Goal: Task Accomplishment & Management: Manage account settings

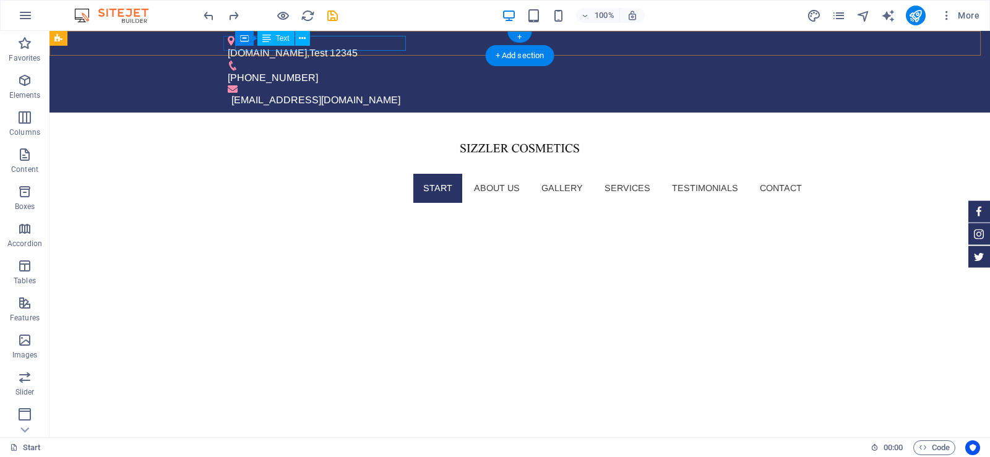
click at [395, 46] on div "[DOMAIN_NAME] , Test 12345" at bounding box center [515, 53] width 574 height 15
click at [389, 46] on div "[DOMAIN_NAME] , Test 12345" at bounding box center [515, 53] width 574 height 15
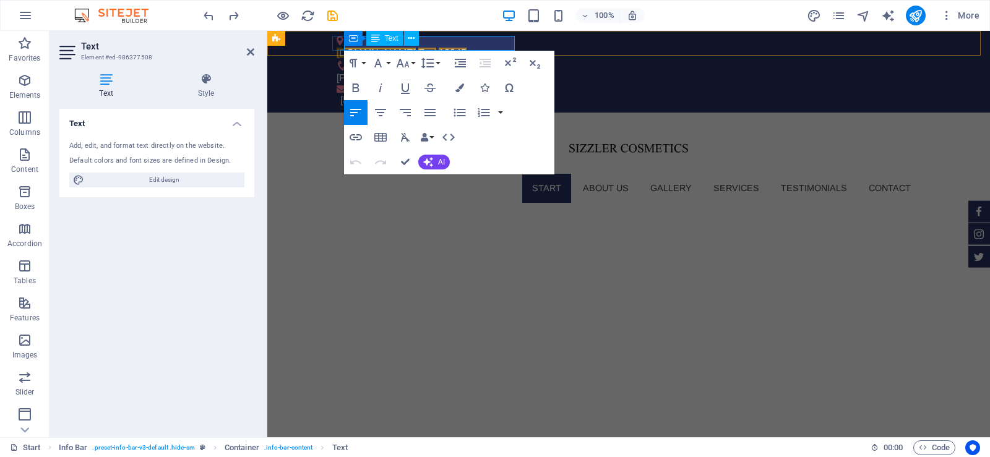
click at [467, 48] on span "12345" at bounding box center [453, 53] width 28 height 11
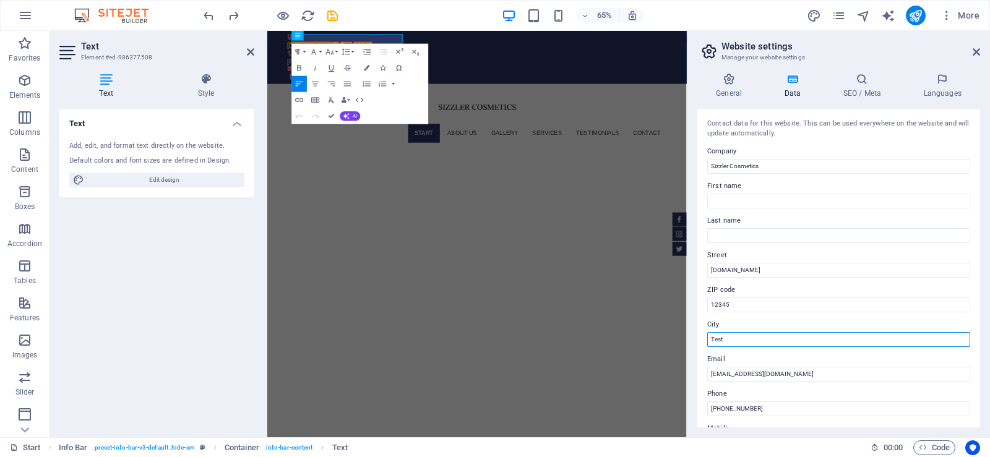
click at [739, 341] on input "Test" at bounding box center [838, 339] width 263 height 15
type input "T"
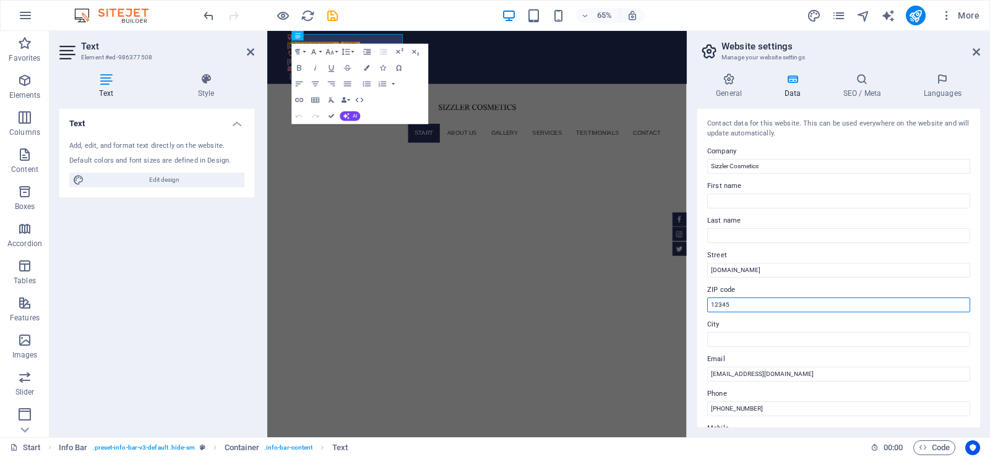
click at [741, 305] on input "12345" at bounding box center [838, 305] width 263 height 15
type input "1"
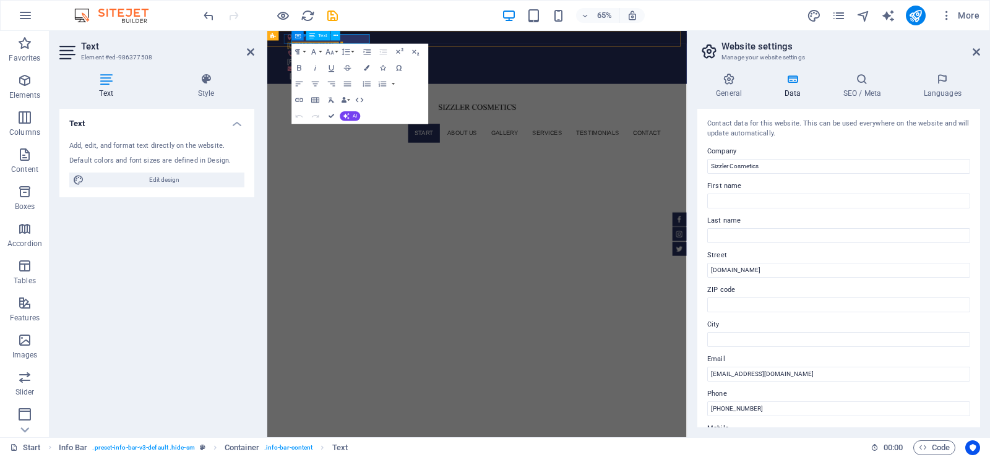
click at [377, 48] on span "[DOMAIN_NAME]" at bounding box center [337, 53] width 79 height 11
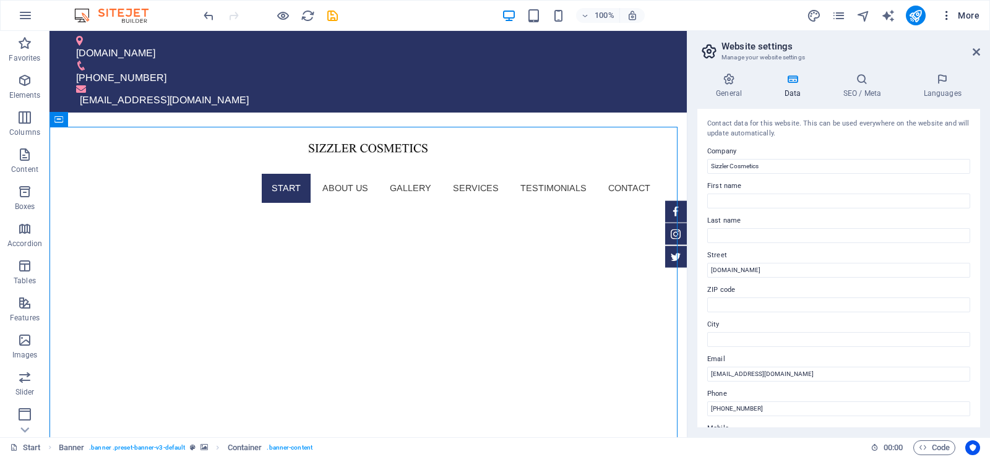
click at [946, 14] on icon "button" at bounding box center [947, 15] width 12 height 12
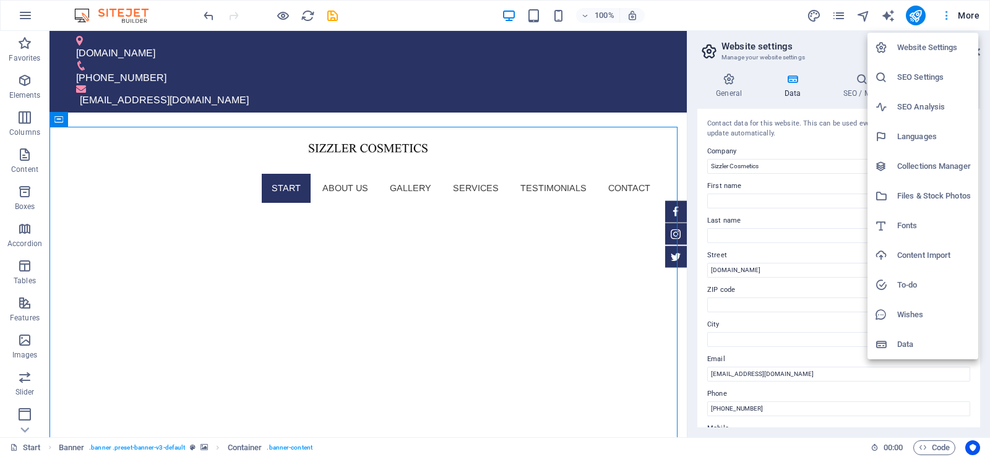
click at [946, 14] on div at bounding box center [495, 228] width 990 height 457
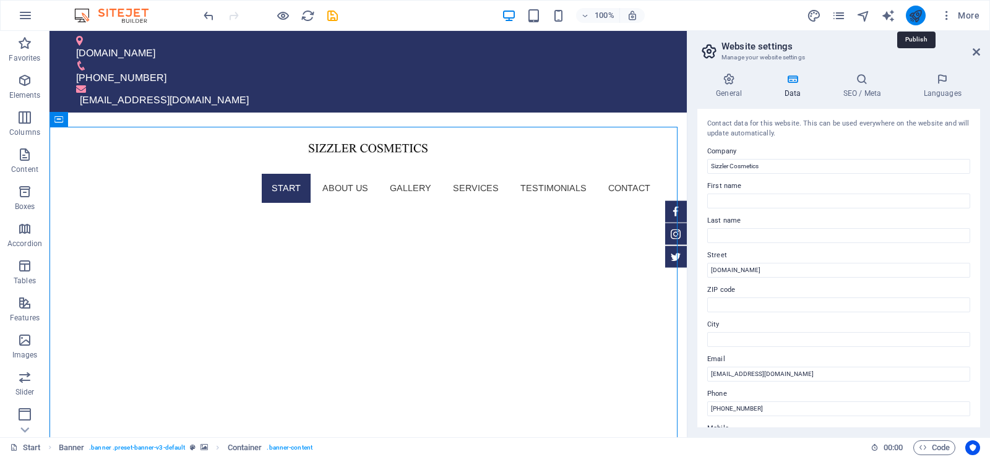
click at [915, 14] on icon "publish" at bounding box center [915, 16] width 14 height 14
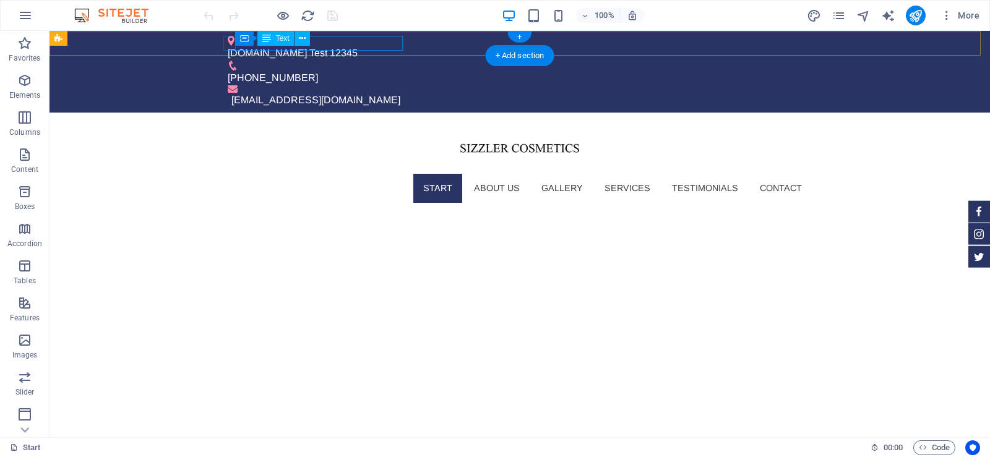
click at [392, 46] on div "www.sizzlercosmetics.com Test 12345" at bounding box center [515, 53] width 574 height 15
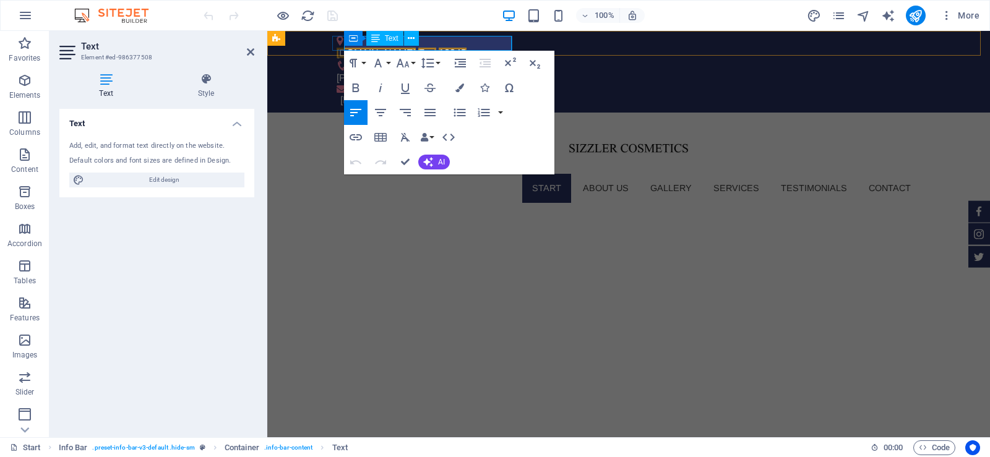
click at [467, 48] on span "12345" at bounding box center [453, 53] width 28 height 11
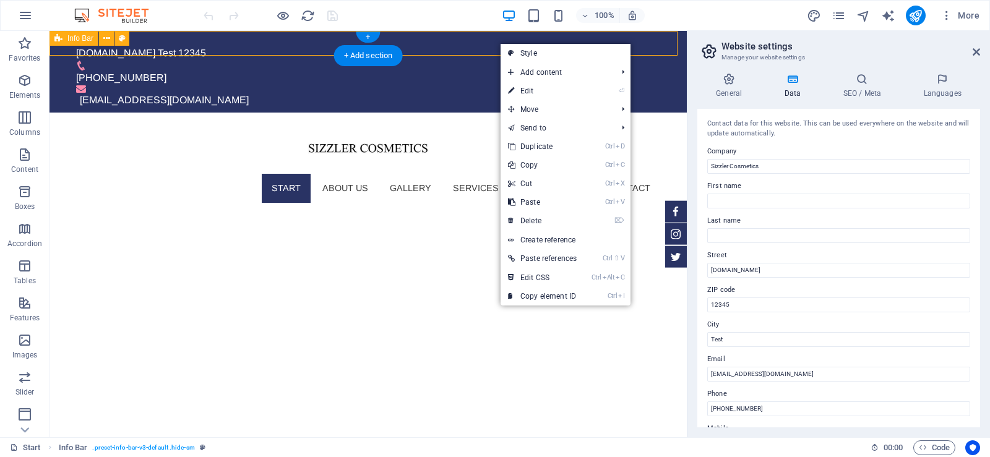
click at [499, 43] on div "www.sizzlercosmetics.com Test 12345 +1-347 337 3247 info@sizzlercosmetics.com" at bounding box center [368, 72] width 637 height 82
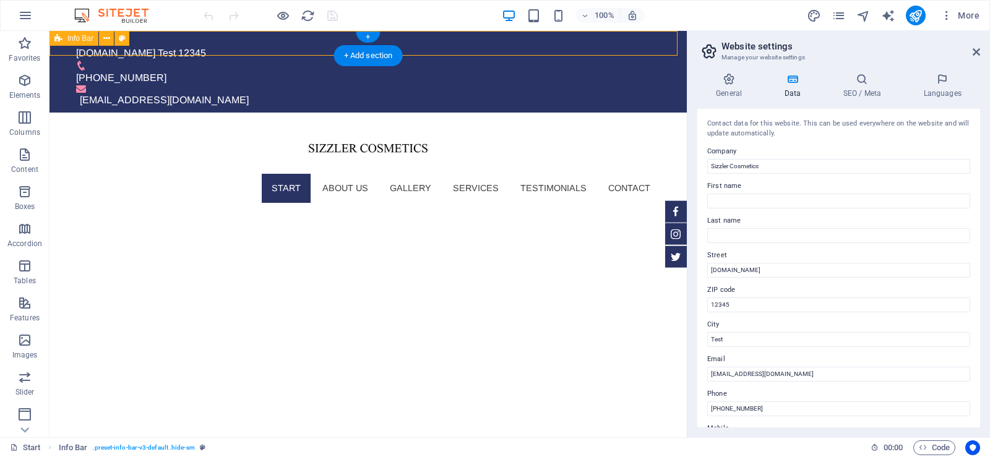
click at [499, 43] on div "www.sizzlercosmetics.com Test 12345 +1-347 337 3247 info@sizzlercosmetics.com" at bounding box center [368, 72] width 637 height 82
click at [235, 47] on div "www.sizzlercosmetics.com Test 12345" at bounding box center [363, 53] width 574 height 15
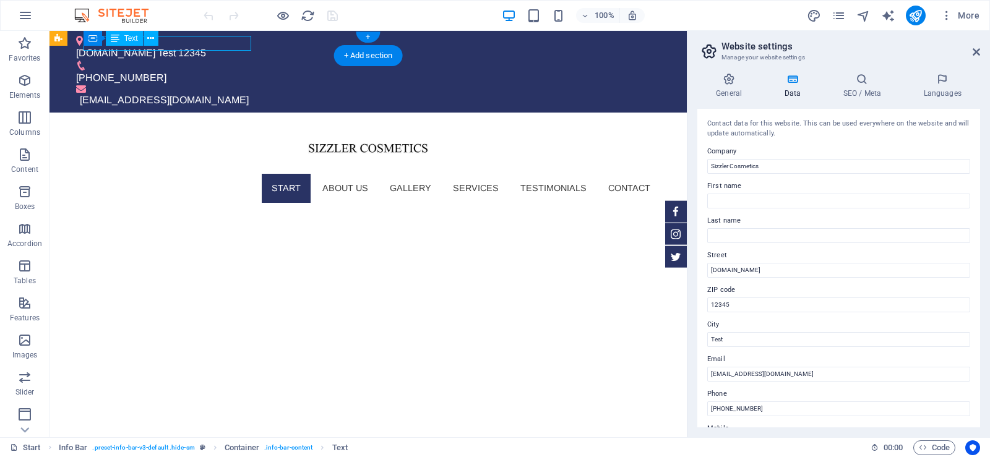
click at [235, 47] on div "www.sizzlercosmetics.com Test 12345" at bounding box center [363, 53] width 574 height 15
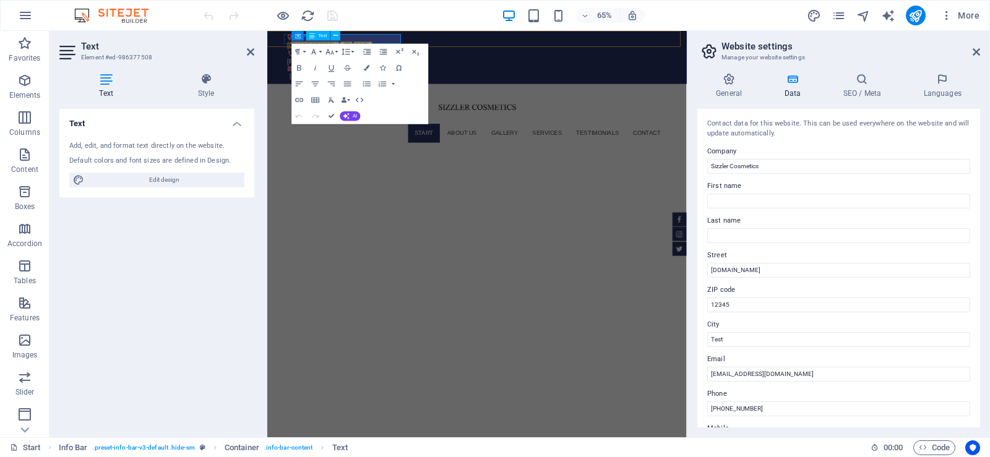
click at [377, 48] on span "[DOMAIN_NAME]" at bounding box center [337, 53] width 79 height 11
drag, startPoint x: 408, startPoint y: 40, endPoint x: 394, endPoint y: 42, distance: 14.4
click at [377, 48] on span "[DOMAIN_NAME]" at bounding box center [337, 53] width 79 height 11
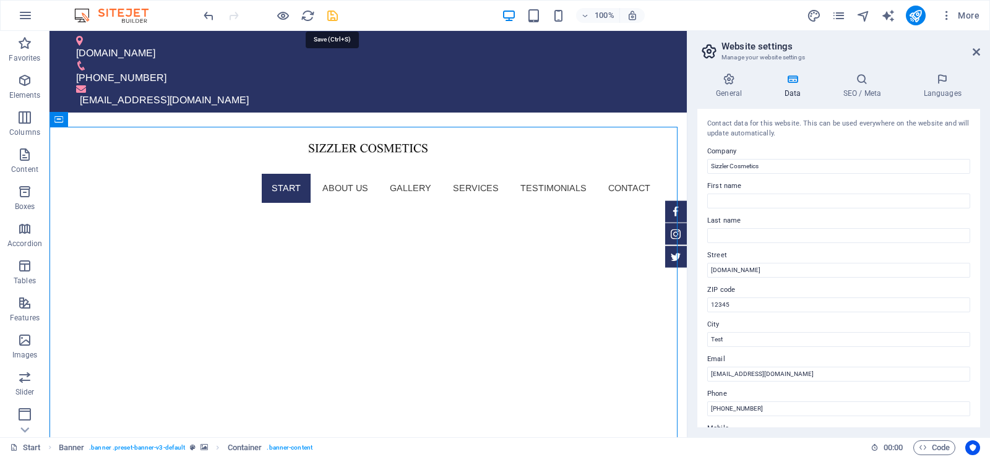
click at [329, 13] on icon "save" at bounding box center [333, 16] width 14 height 14
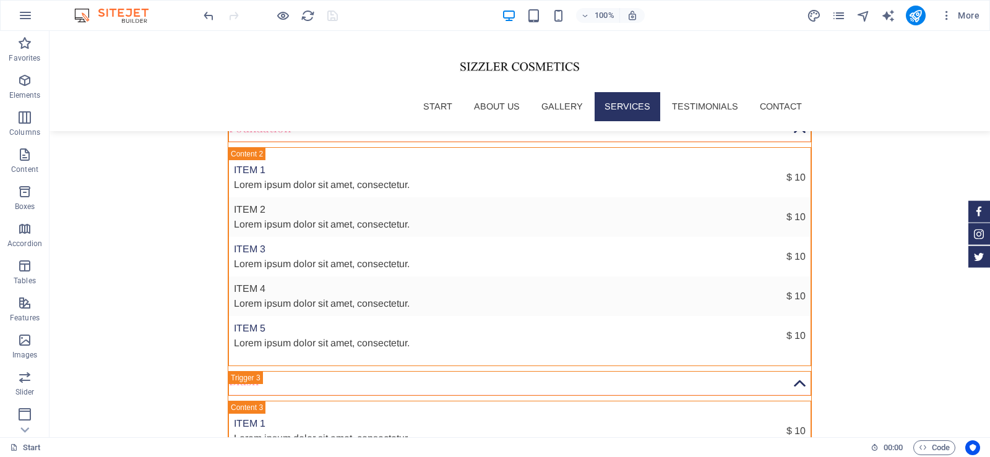
scroll to position [4155, 0]
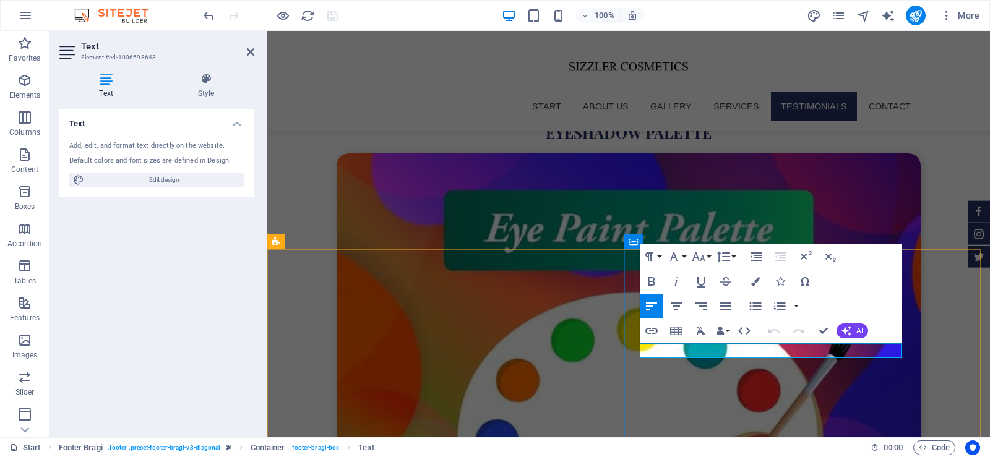
scroll to position [4046, 0]
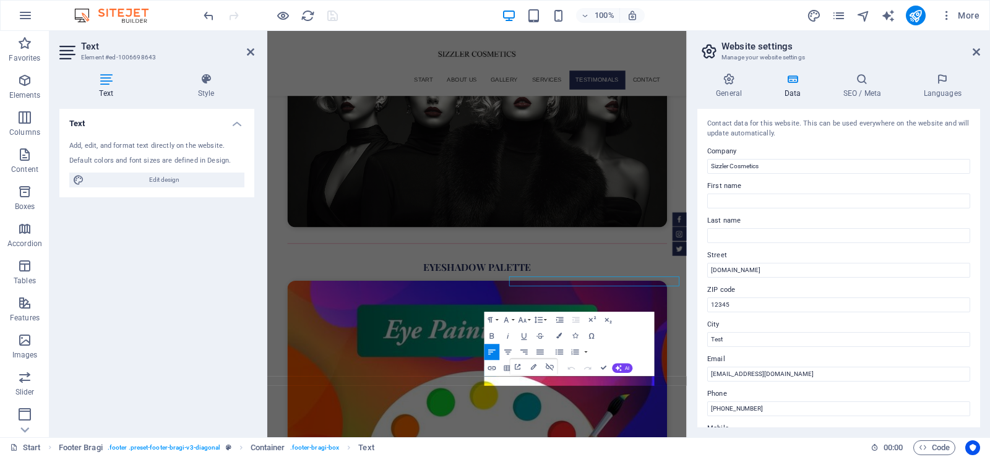
scroll to position [3980, 0]
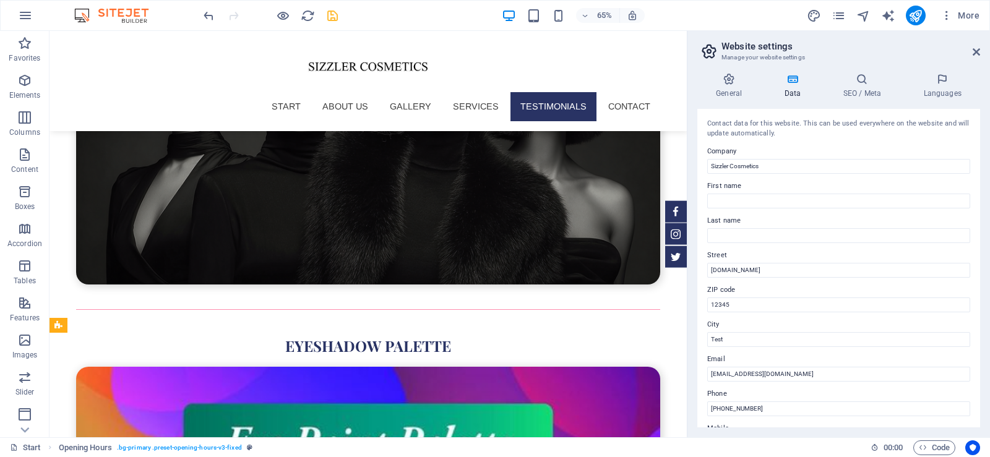
scroll to position [4003, 0]
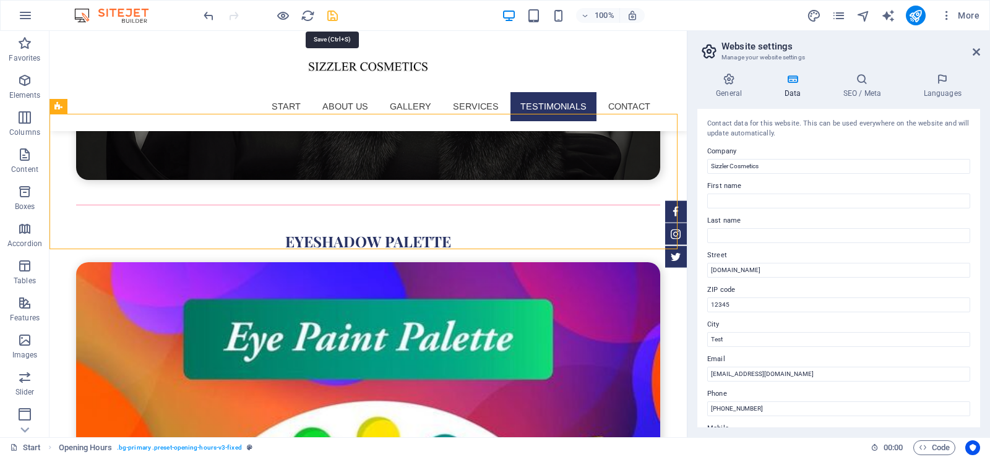
click at [330, 12] on icon "save" at bounding box center [333, 16] width 14 height 14
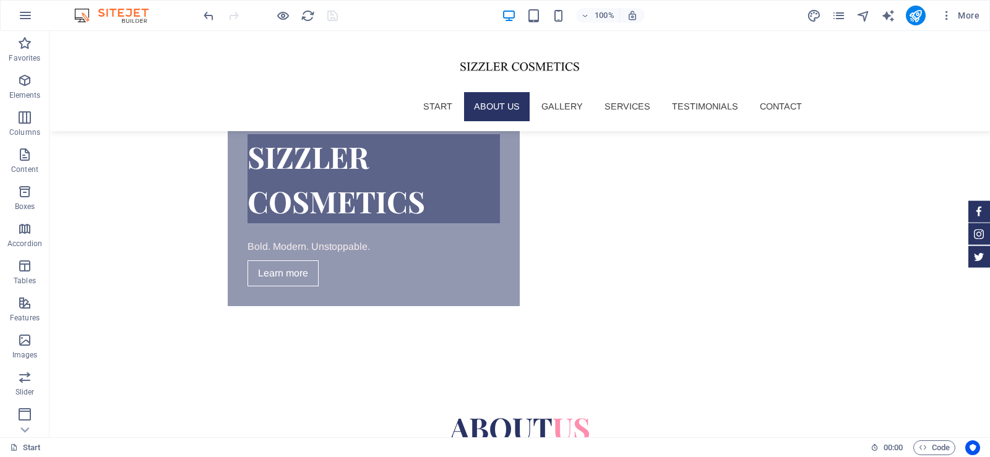
scroll to position [477, 0]
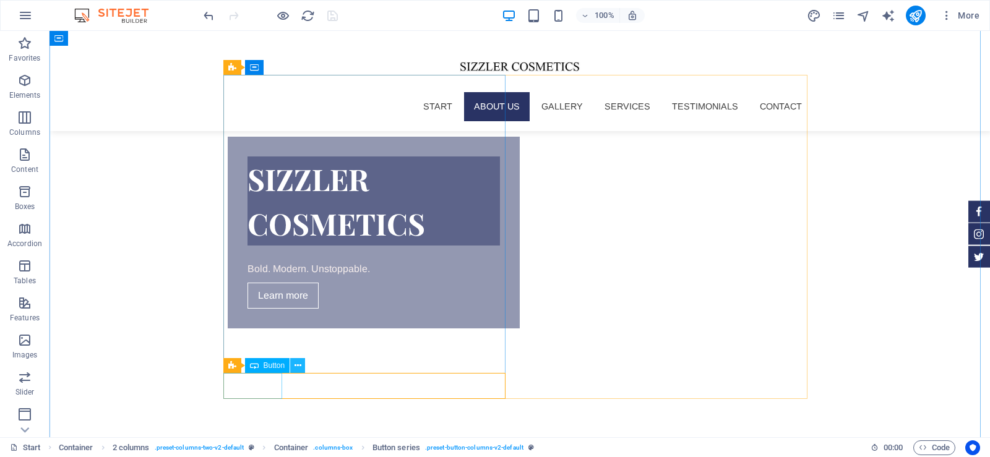
click at [298, 364] on icon at bounding box center [298, 366] width 7 height 13
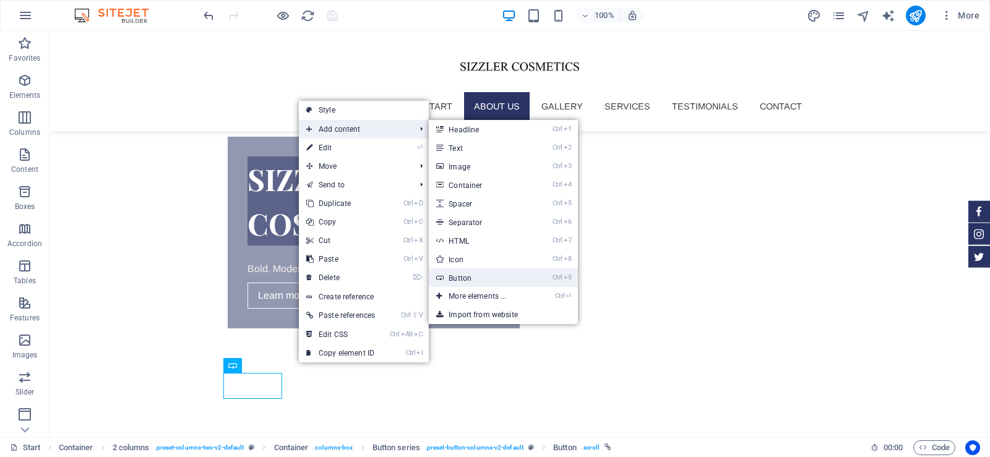
click at [472, 278] on link "Ctrl 9 Button" at bounding box center [480, 278] width 102 height 19
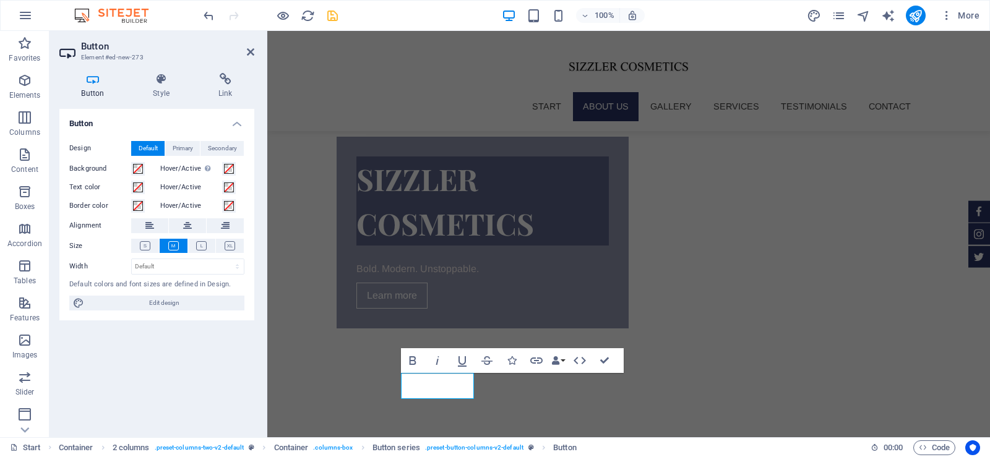
click at [97, 79] on icon at bounding box center [92, 79] width 67 height 12
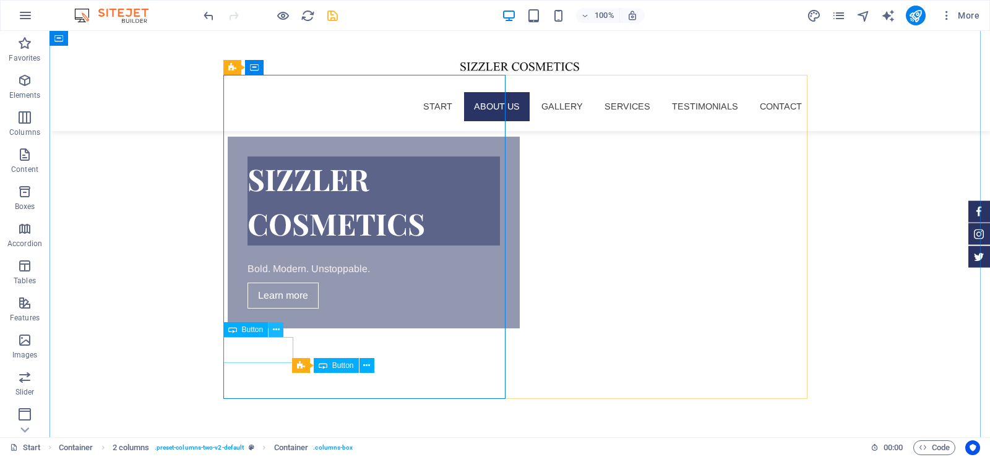
click at [278, 330] on icon at bounding box center [276, 330] width 7 height 13
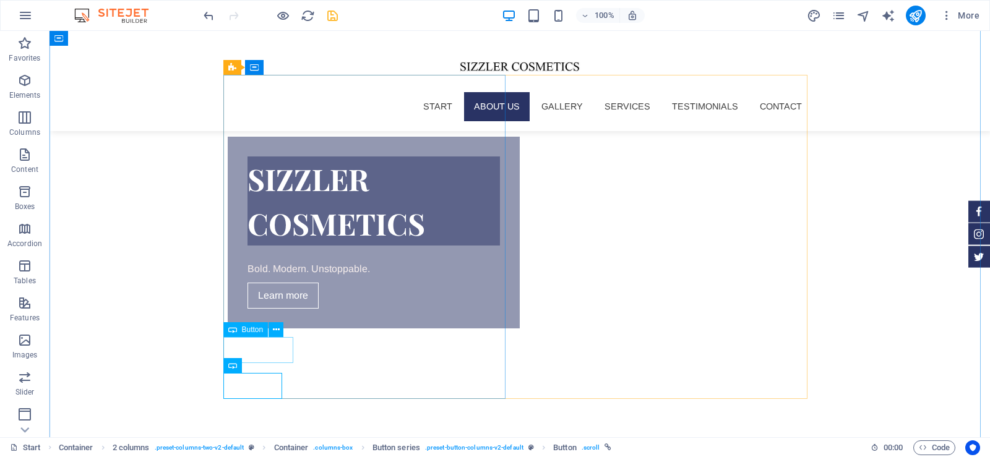
click at [274, 327] on icon at bounding box center [276, 330] width 7 height 13
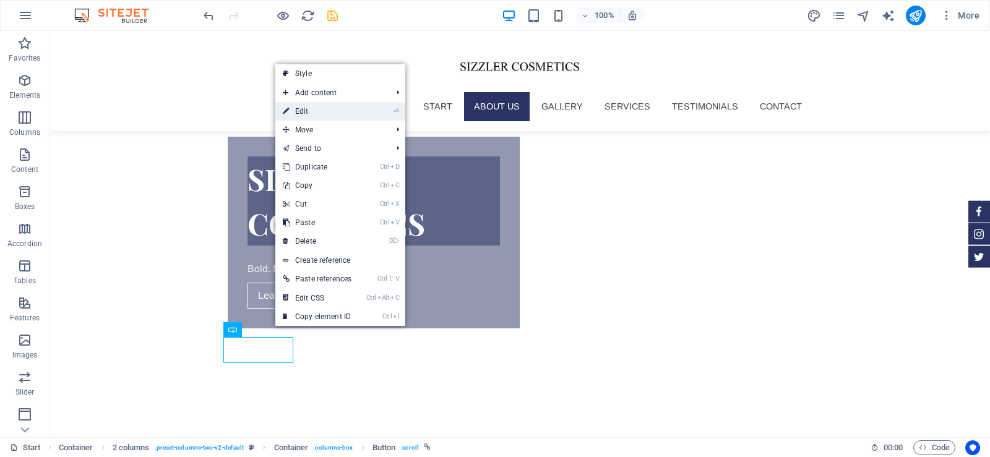
click at [326, 104] on link "⏎ Edit" at bounding box center [317, 111] width 84 height 19
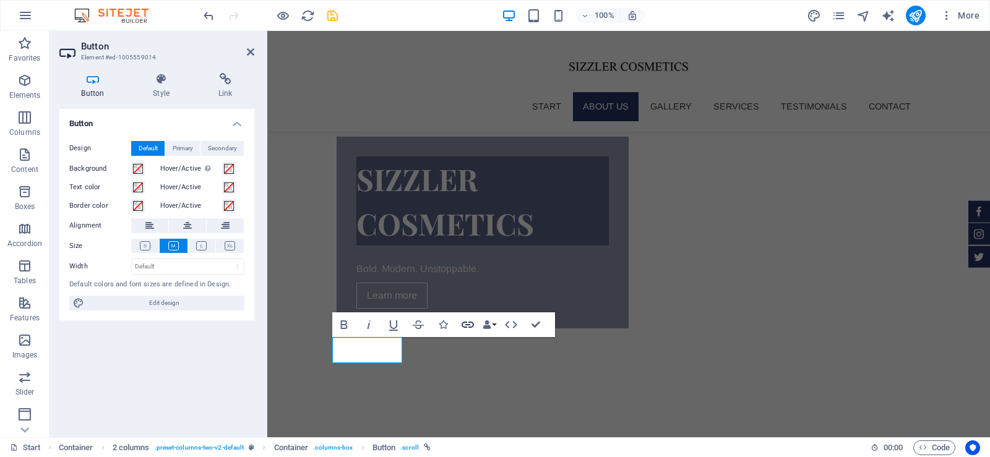
click at [463, 326] on icon "button" at bounding box center [467, 324] width 15 height 15
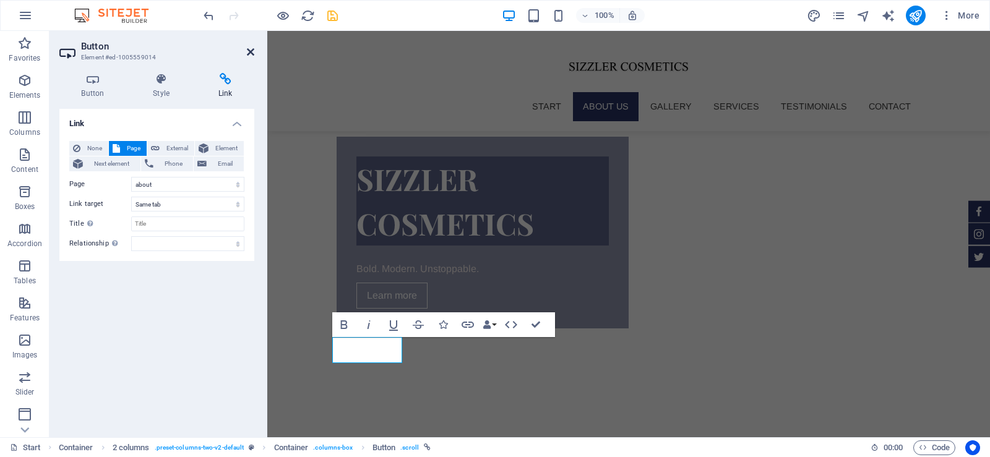
click at [251, 48] on icon at bounding box center [250, 52] width 7 height 10
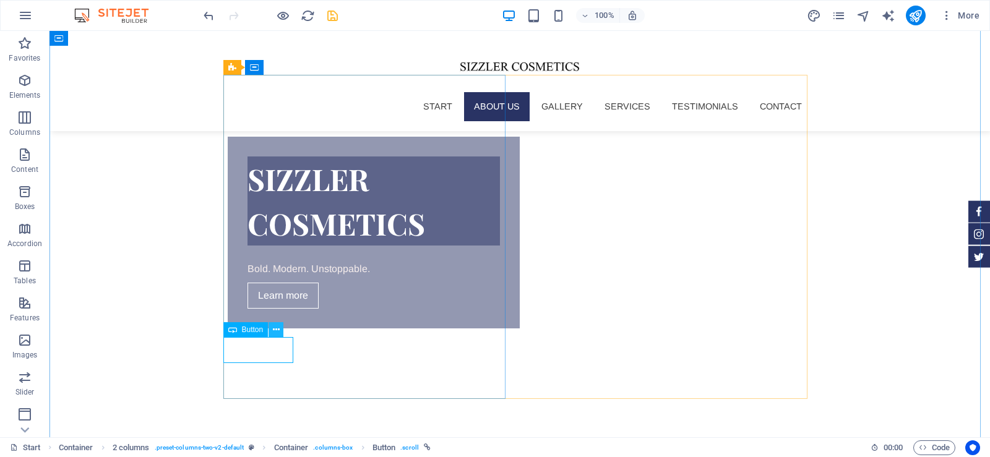
click at [278, 326] on icon at bounding box center [276, 330] width 7 height 13
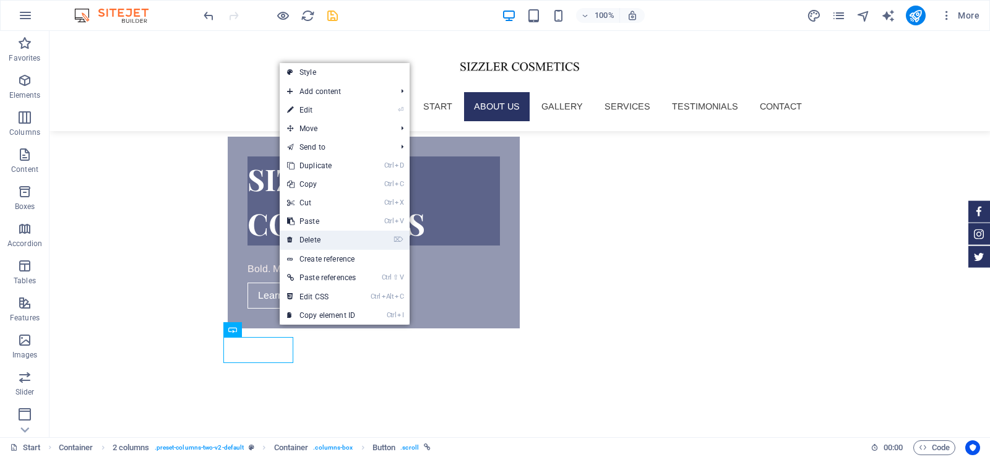
click at [334, 238] on link "⌦ Delete" at bounding box center [322, 240] width 84 height 19
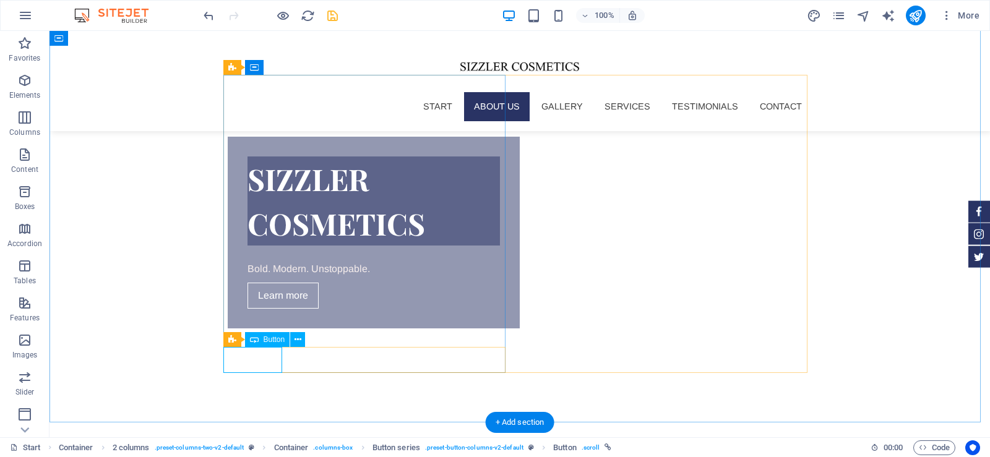
click at [301, 337] on icon at bounding box center [298, 340] width 7 height 13
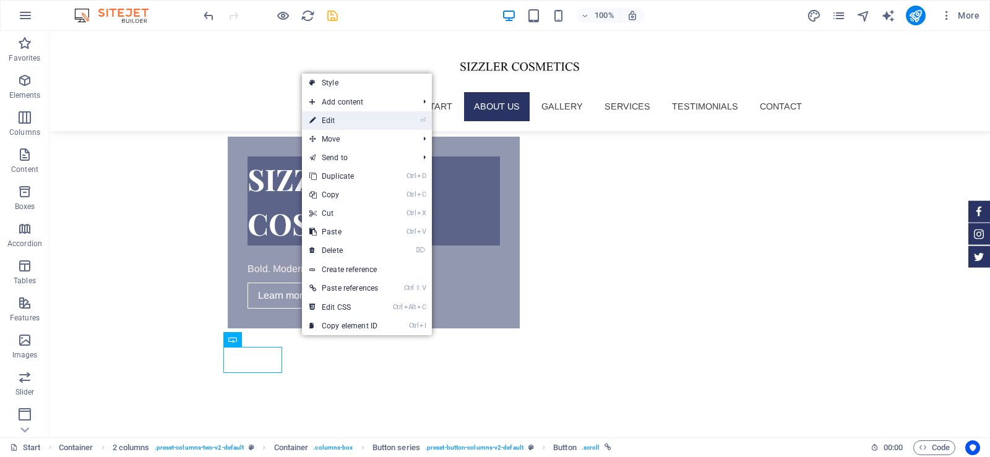
click at [348, 117] on link "⏎ Edit" at bounding box center [344, 120] width 84 height 19
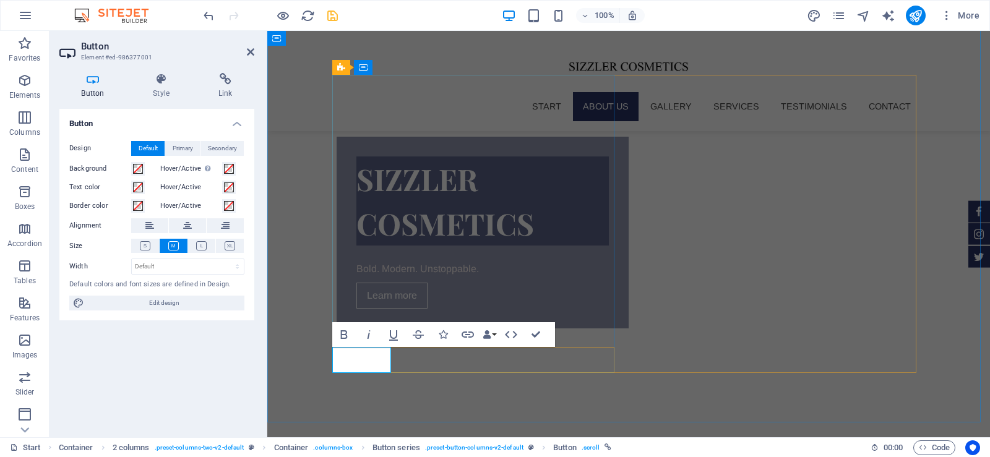
click at [467, 334] on icon "button" at bounding box center [467, 334] width 15 height 15
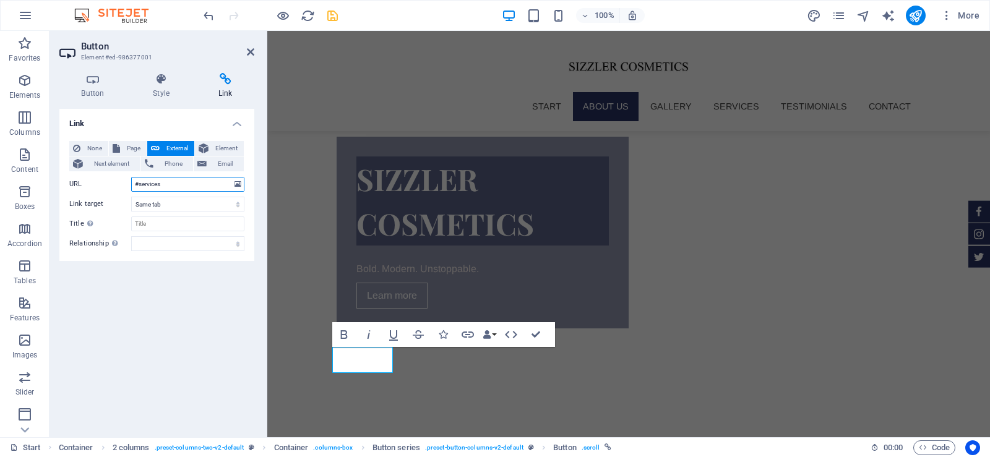
click at [175, 185] on input "#services" at bounding box center [187, 184] width 113 height 15
click at [175, 185] on body "Sizzler Cosmetics Start Favorites Elements Columns Content Boxes Accordion Tabl…" at bounding box center [495, 228] width 990 height 457
select select "en"
click at [110, 183] on label "URL" at bounding box center [100, 184] width 62 height 15
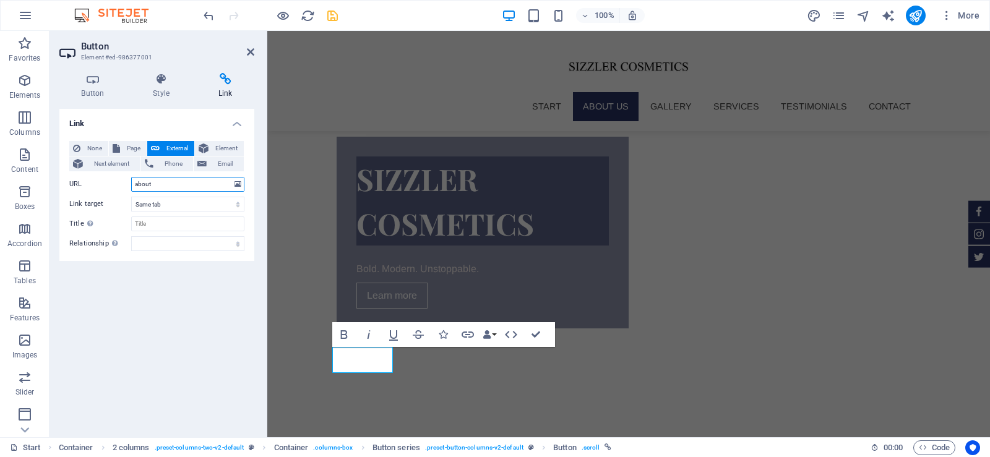
click at [131, 183] on input "about" at bounding box center [187, 184] width 113 height 15
click at [160, 204] on select "New tab Same tab Overlay" at bounding box center [187, 204] width 113 height 15
click at [161, 225] on input "Title Additional link description, should not be the same as the link text. The…" at bounding box center [187, 224] width 113 height 15
click at [173, 185] on input "about" at bounding box center [187, 184] width 113 height 15
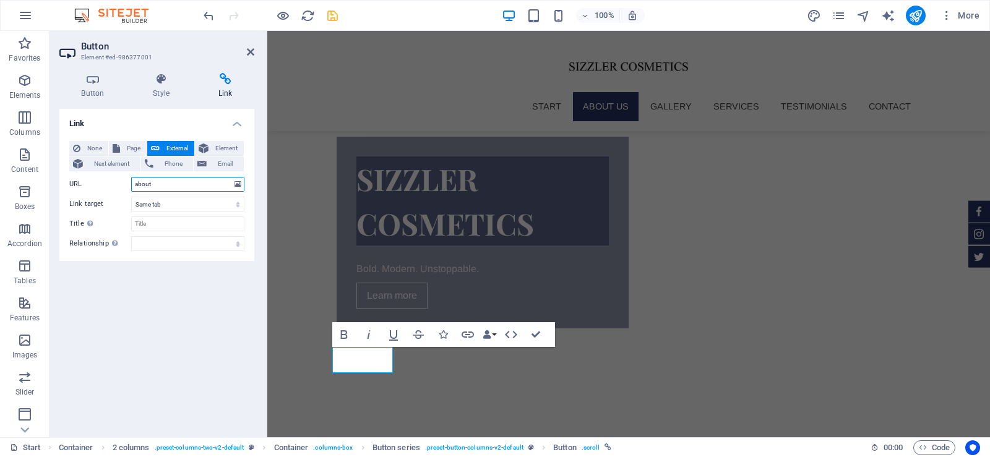
click at [133, 184] on input "about" at bounding box center [187, 184] width 113 height 15
type input "/about"
click at [105, 179] on label "URL" at bounding box center [100, 184] width 62 height 15
click at [131, 179] on input "/about" at bounding box center [187, 184] width 113 height 15
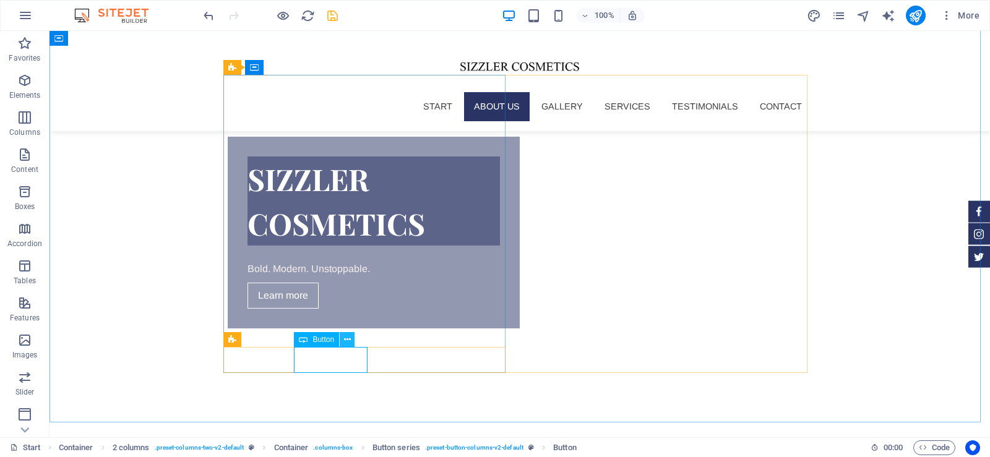
click at [350, 338] on icon at bounding box center [347, 340] width 7 height 13
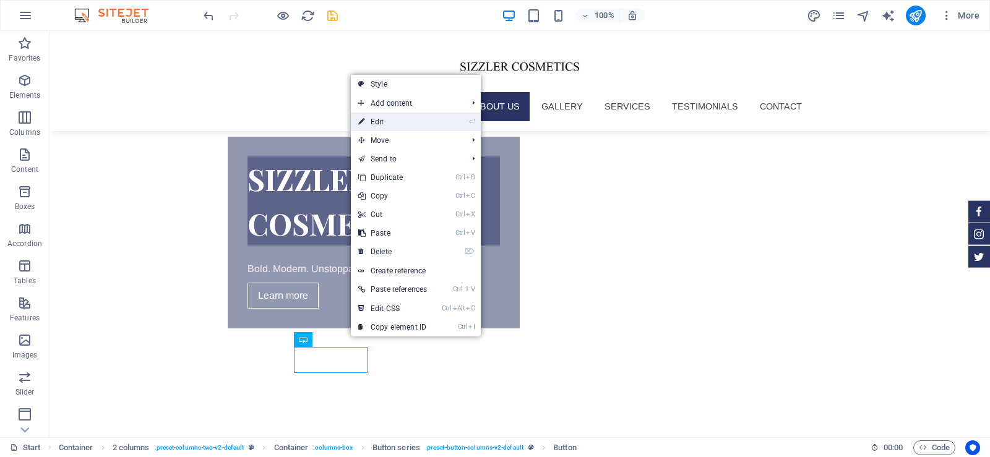
click at [390, 116] on link "⏎ Edit" at bounding box center [393, 122] width 84 height 19
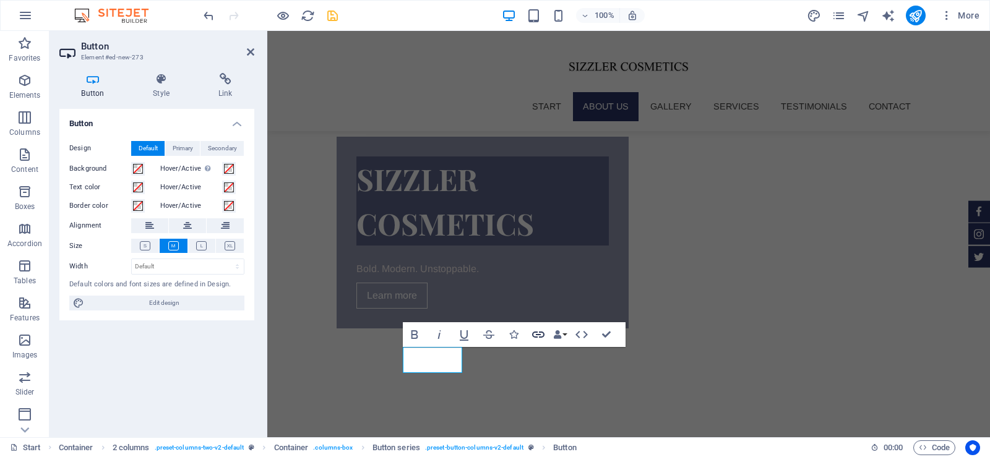
click at [540, 333] on icon "button" at bounding box center [538, 335] width 12 height 6
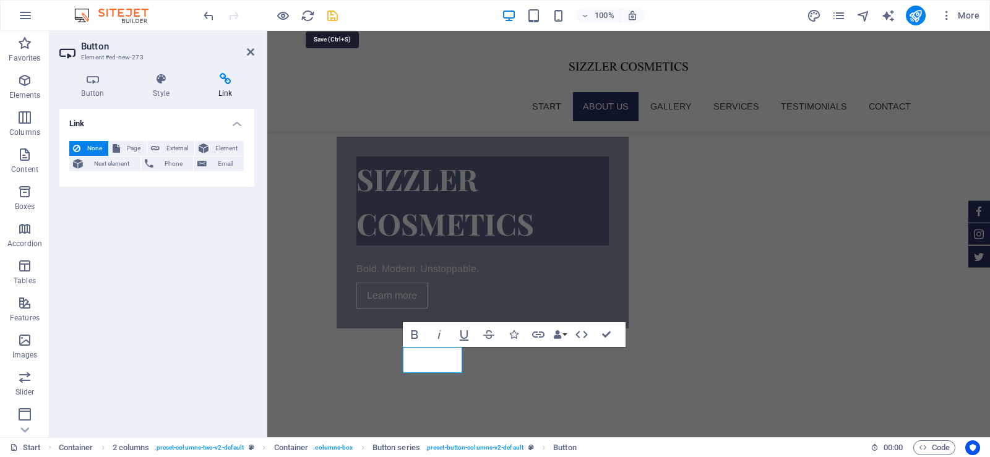
click at [333, 11] on icon "save" at bounding box center [333, 16] width 14 height 14
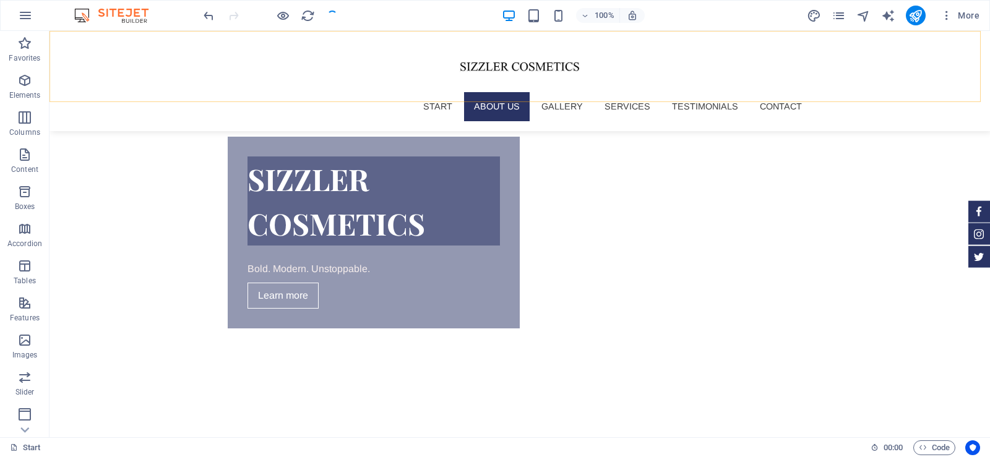
click at [831, 75] on div "Start About us Gallery Services Testimonials Contact Menu" at bounding box center [520, 81] width 941 height 100
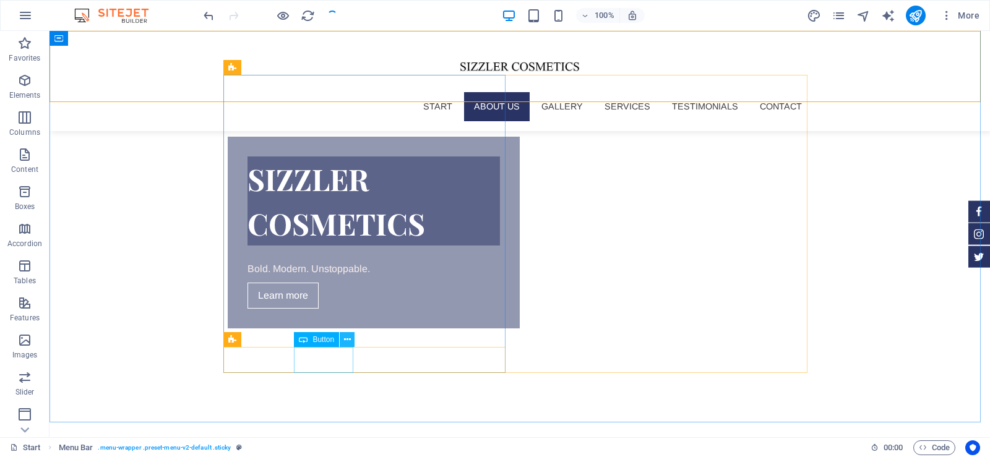
click at [352, 340] on button at bounding box center [347, 339] width 15 height 15
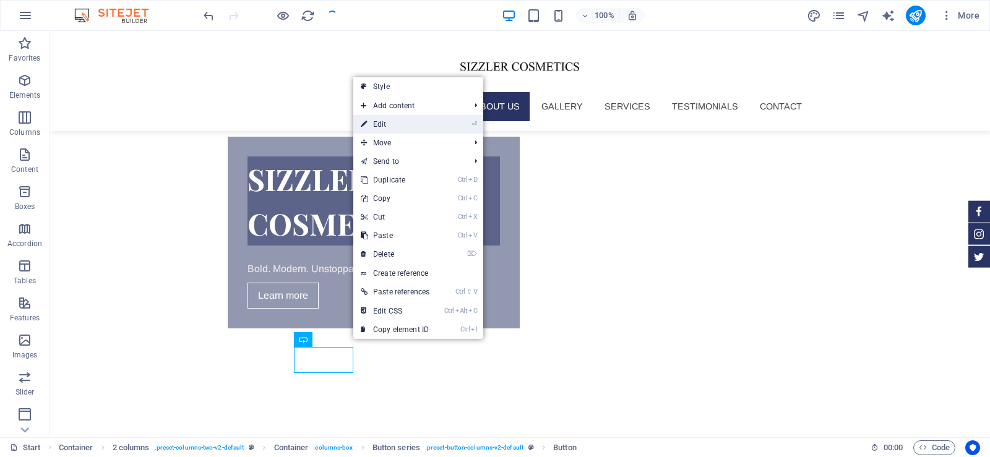
click at [387, 128] on link "⏎ Edit" at bounding box center [395, 124] width 84 height 19
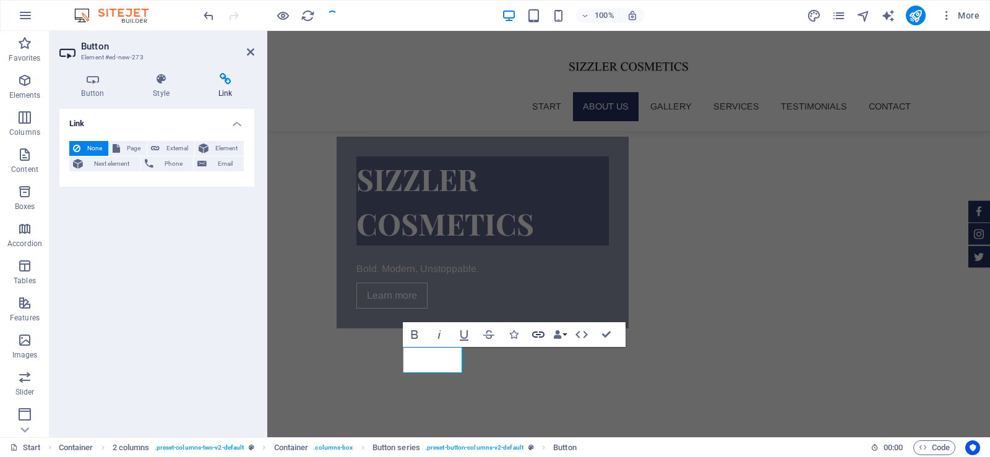
click at [540, 333] on icon "button" at bounding box center [538, 335] width 12 height 6
click at [168, 152] on span "External" at bounding box center [176, 148] width 27 height 15
select select "blank"
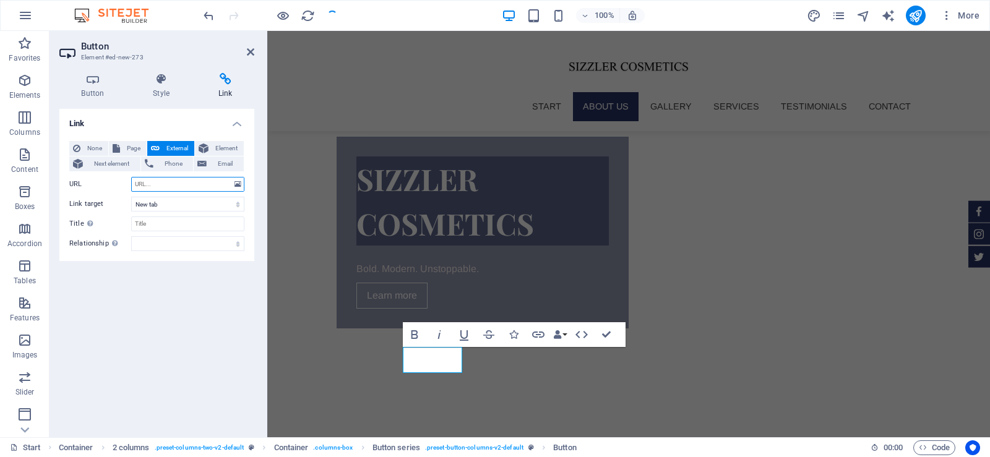
click at [153, 182] on input "URL" at bounding box center [187, 184] width 113 height 15
paste input "#services"
type input "#services"
click at [239, 121] on h4 "Link" at bounding box center [156, 120] width 195 height 22
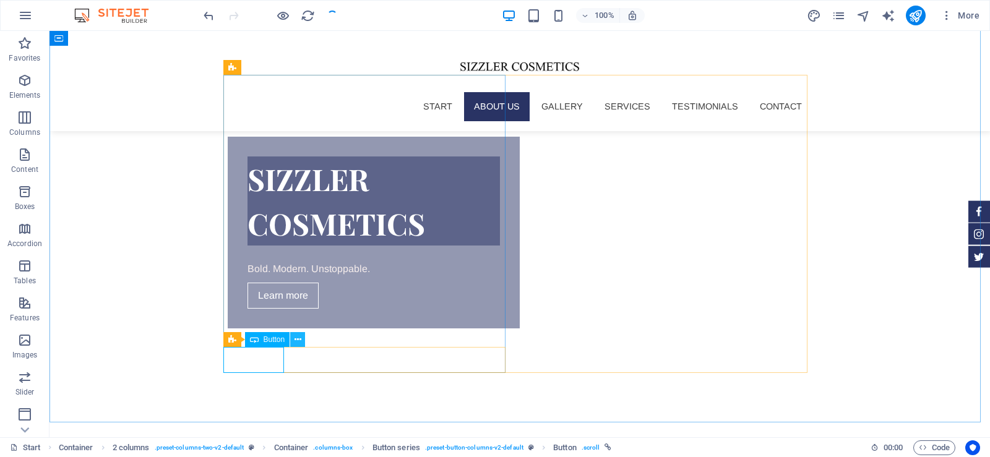
click at [301, 334] on icon at bounding box center [298, 340] width 7 height 13
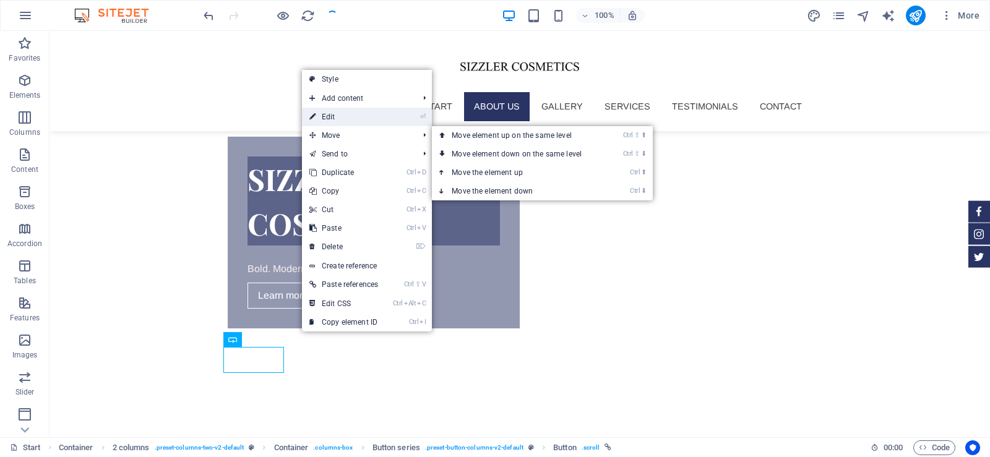
click at [340, 120] on link "⏎ Edit" at bounding box center [344, 117] width 84 height 19
select select
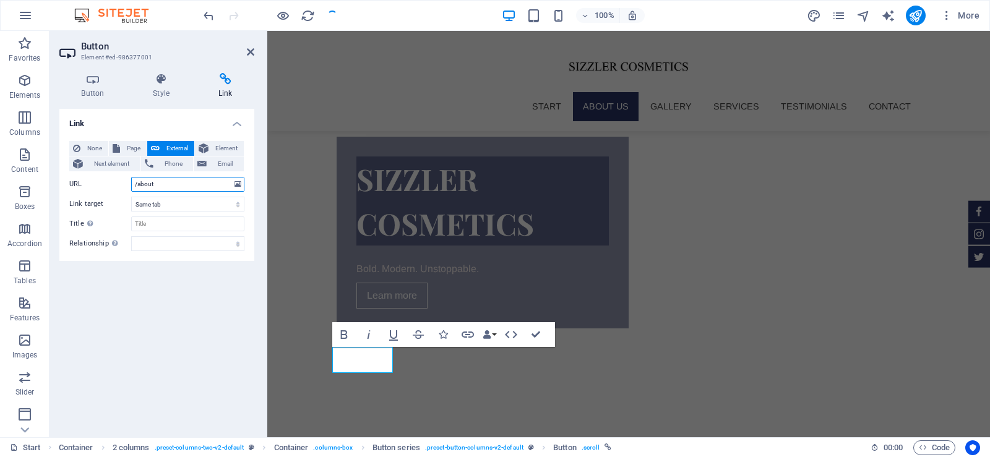
click at [192, 185] on input "/about" at bounding box center [187, 184] width 113 height 15
click at [124, 147] on span "Page" at bounding box center [133, 148] width 19 height 15
click at [155, 184] on select "Start Subpage Legal Notice Privacy about Terms and Conditions" at bounding box center [187, 184] width 113 height 15
select select "4"
click at [131, 177] on select "Start Subpage Legal Notice Privacy about Terms and Conditions" at bounding box center [187, 184] width 113 height 15
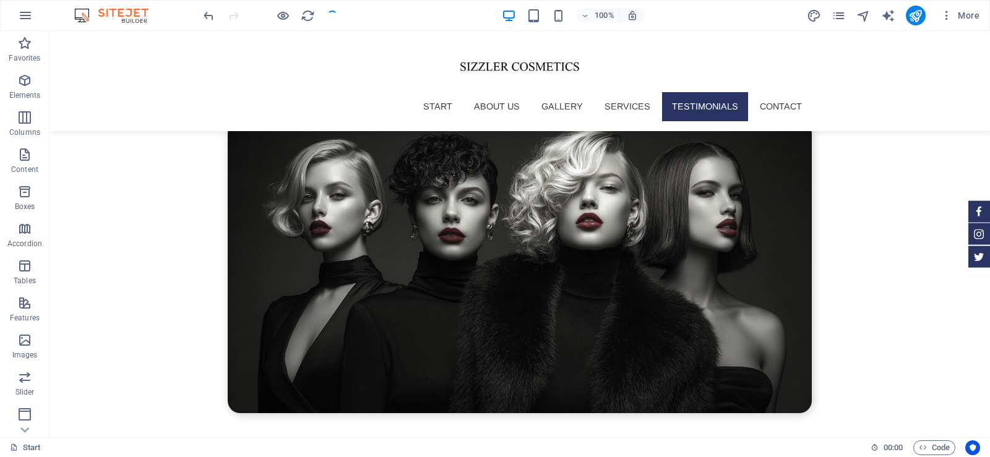
scroll to position [4129, 0]
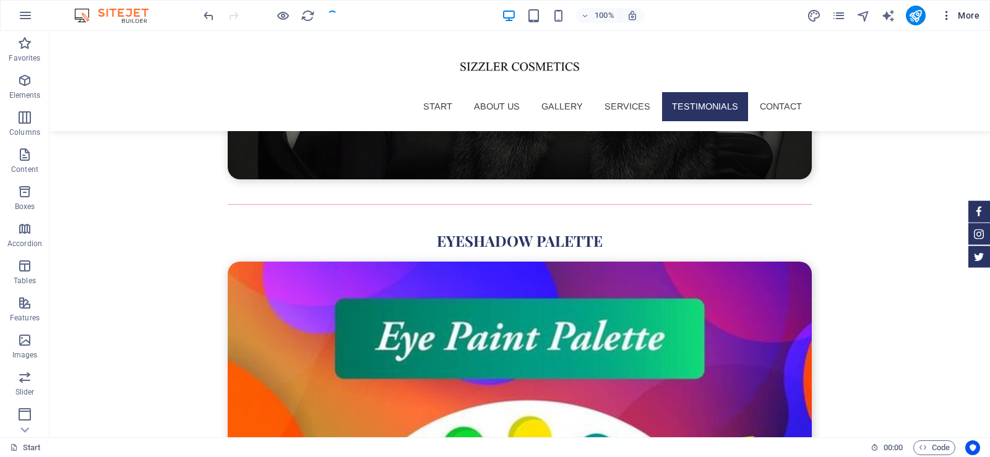
click at [946, 15] on icon "button" at bounding box center [947, 15] width 12 height 12
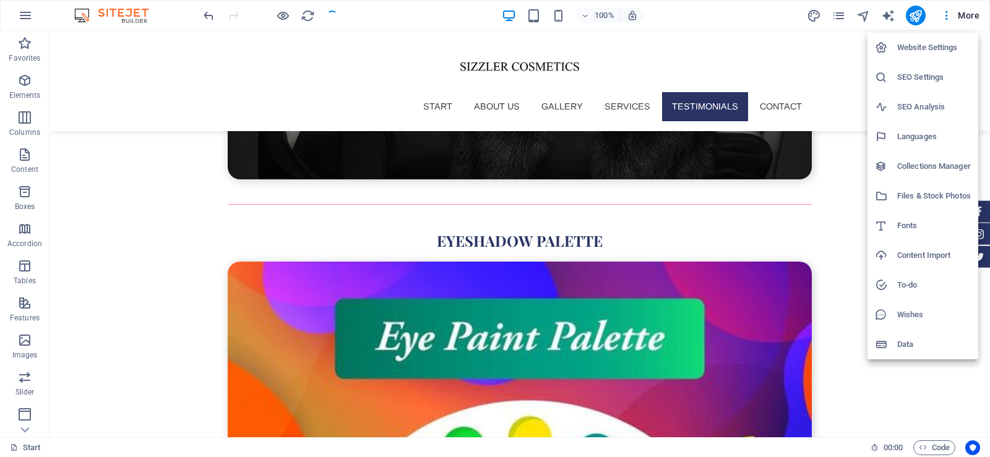
click at [282, 14] on div at bounding box center [495, 228] width 990 height 457
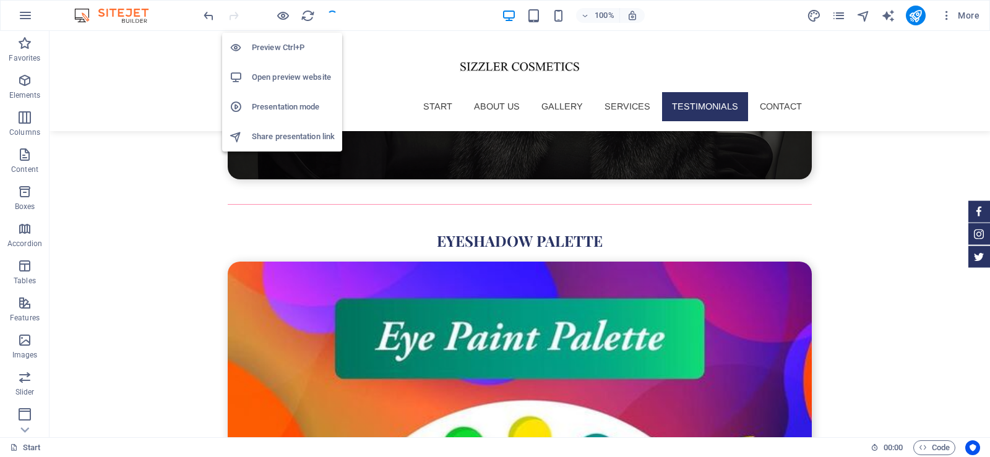
click at [261, 77] on h6 "Open preview website" at bounding box center [293, 77] width 83 height 15
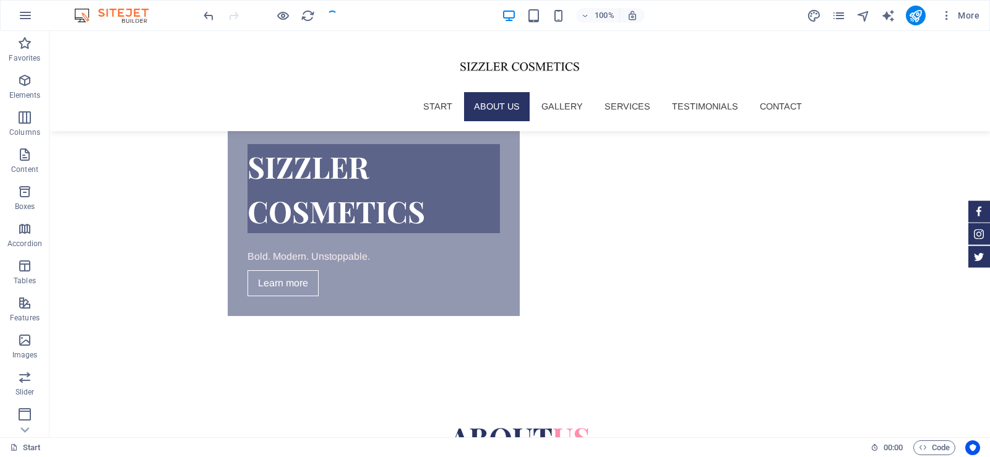
scroll to position [482, 0]
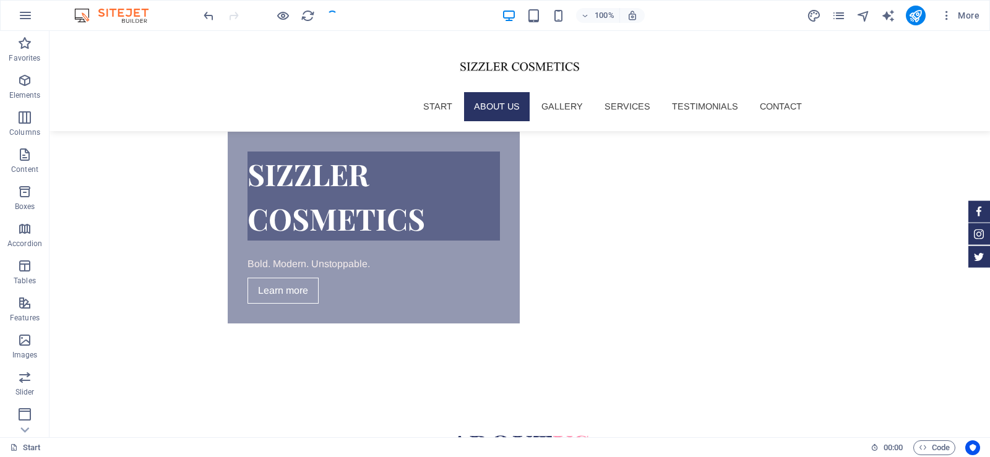
click at [334, 9] on div at bounding box center [270, 16] width 139 height 20
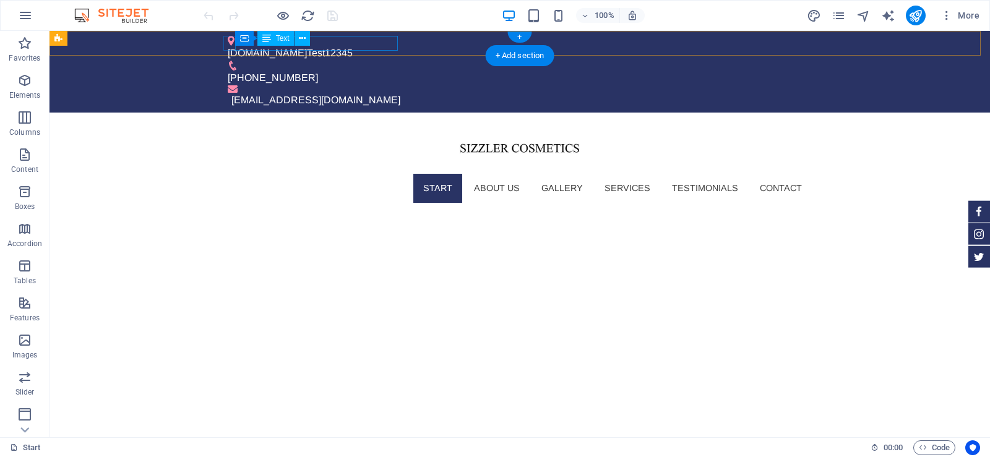
click at [377, 46] on div "www.sizzlercosmetics.com Test 12345" at bounding box center [515, 53] width 574 height 15
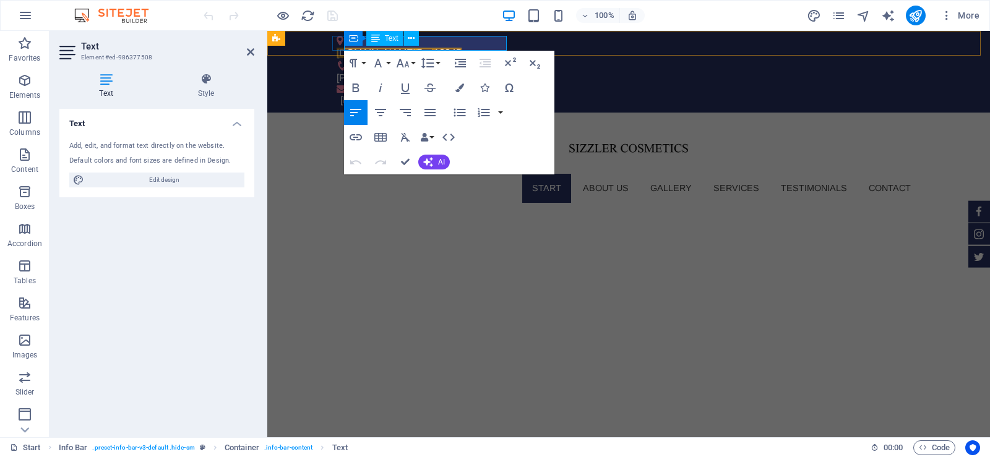
click at [462, 48] on span "12345" at bounding box center [448, 53] width 28 height 11
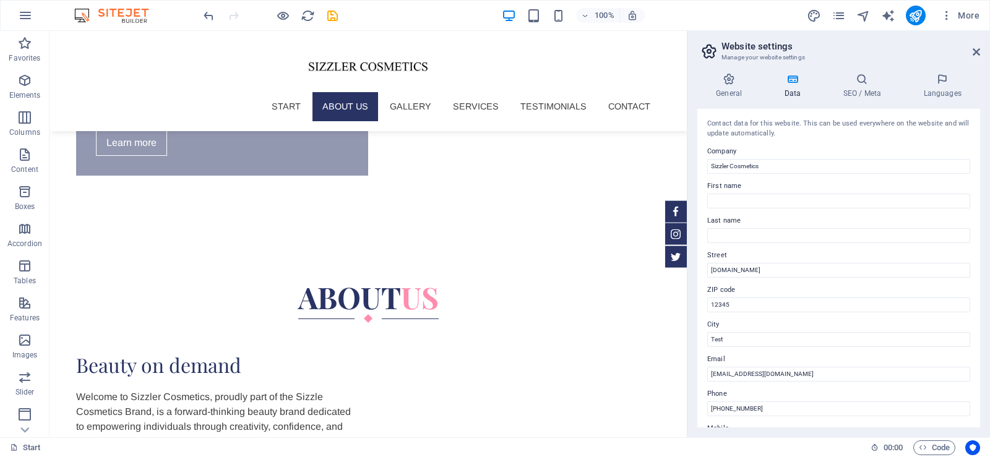
scroll to position [667, 0]
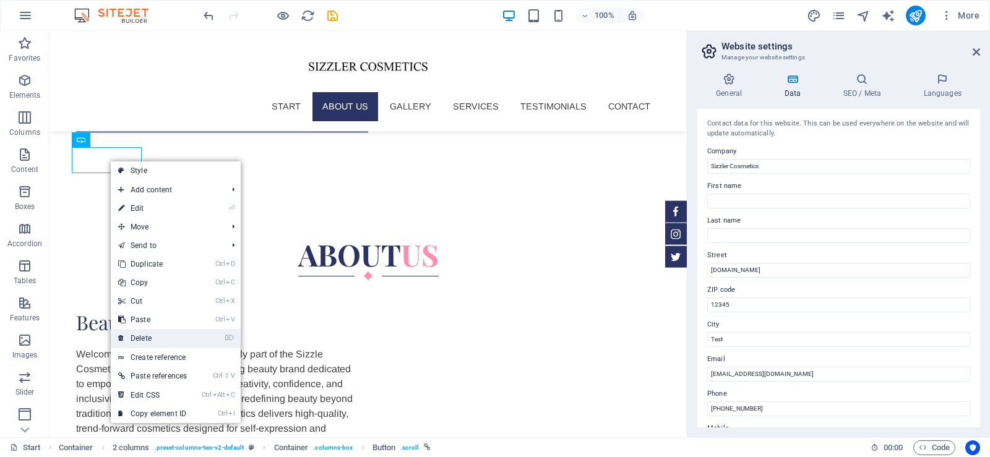
click at [156, 338] on link "⌦ Delete" at bounding box center [153, 338] width 84 height 19
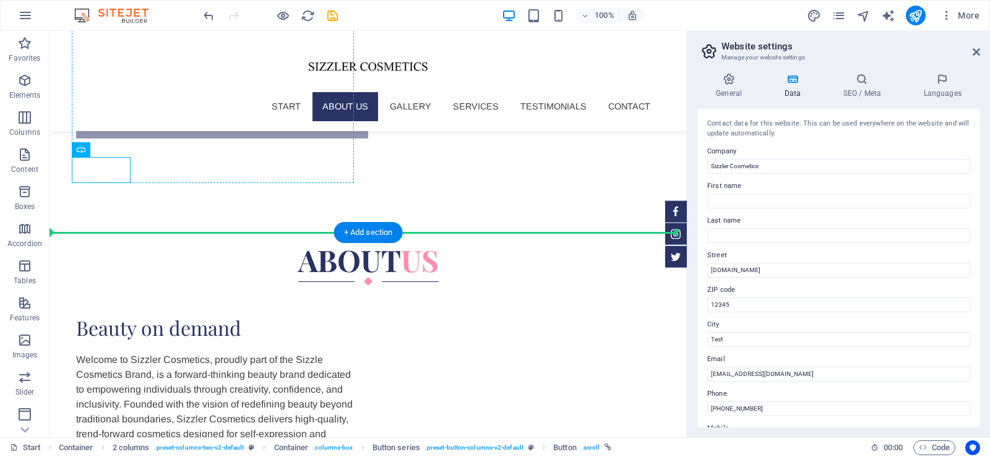
drag, startPoint x: 115, startPoint y: 168, endPoint x: 218, endPoint y: 174, distance: 102.9
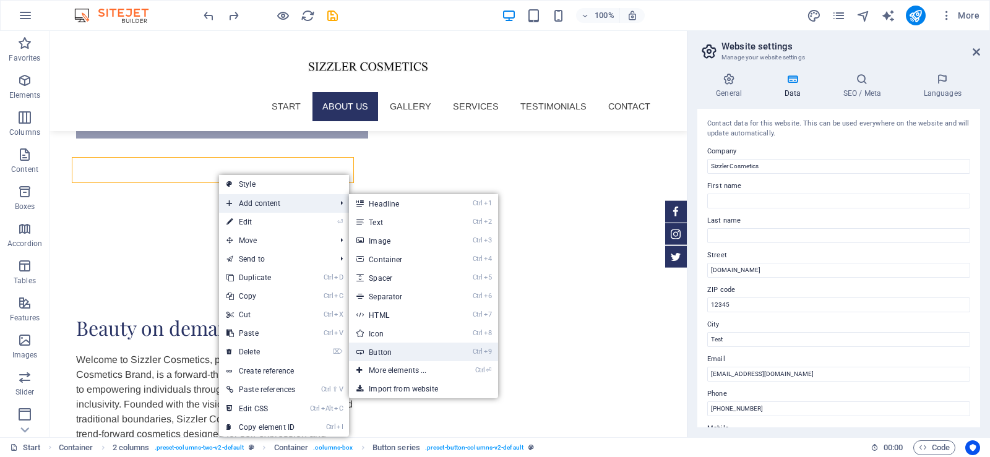
click at [392, 351] on link "Ctrl 9 Button" at bounding box center [400, 352] width 102 height 19
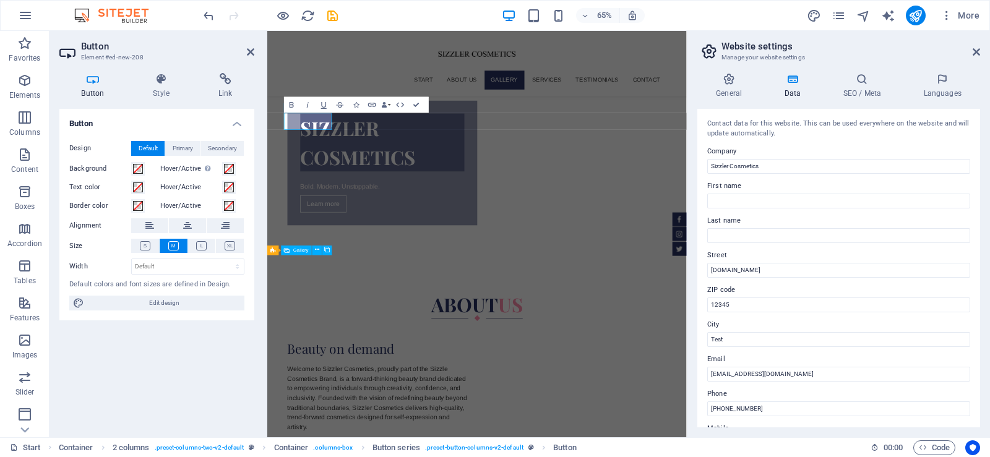
scroll to position [859, 0]
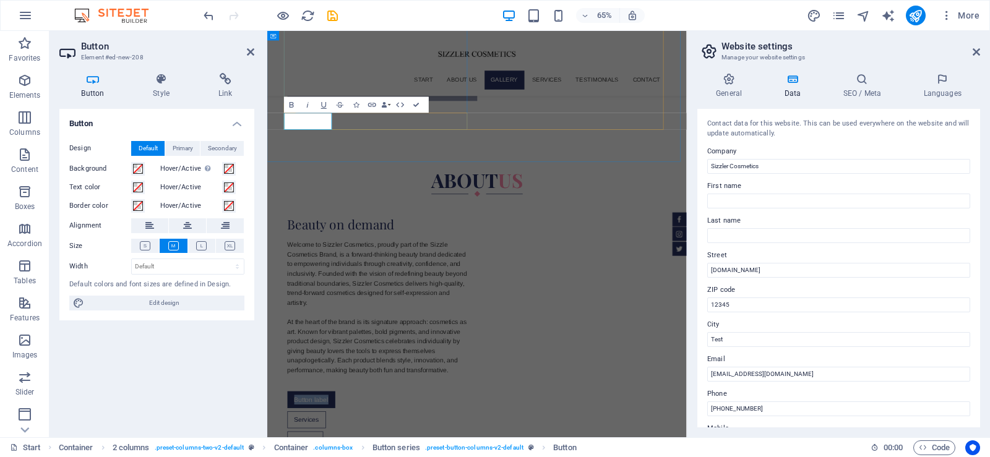
click at [376, 105] on icon "button" at bounding box center [372, 105] width 8 height 4
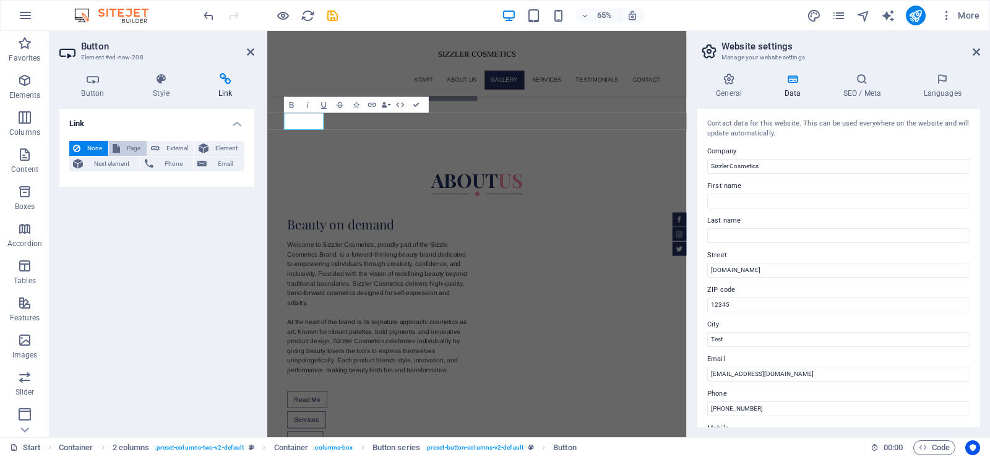
click at [137, 148] on span "Page" at bounding box center [133, 148] width 19 height 15
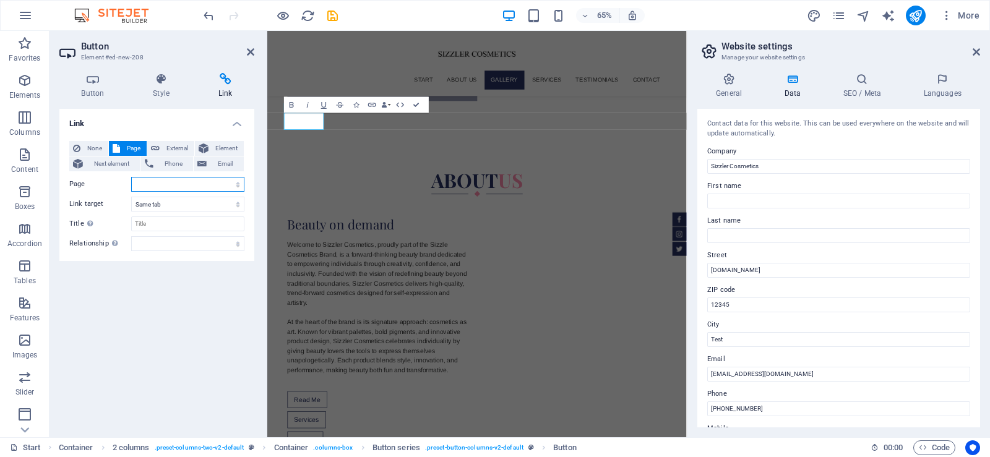
click at [140, 183] on select "Start Subpage Legal Notice Privacy about Terms and Conditions" at bounding box center [187, 184] width 113 height 15
select select "4"
click at [131, 177] on select "Start Subpage Legal Notice Privacy about Terms and Conditions" at bounding box center [187, 184] width 113 height 15
click at [163, 290] on div "Link None Page External Element Next element Phone Email Page Start Subpage Leg…" at bounding box center [156, 268] width 195 height 319
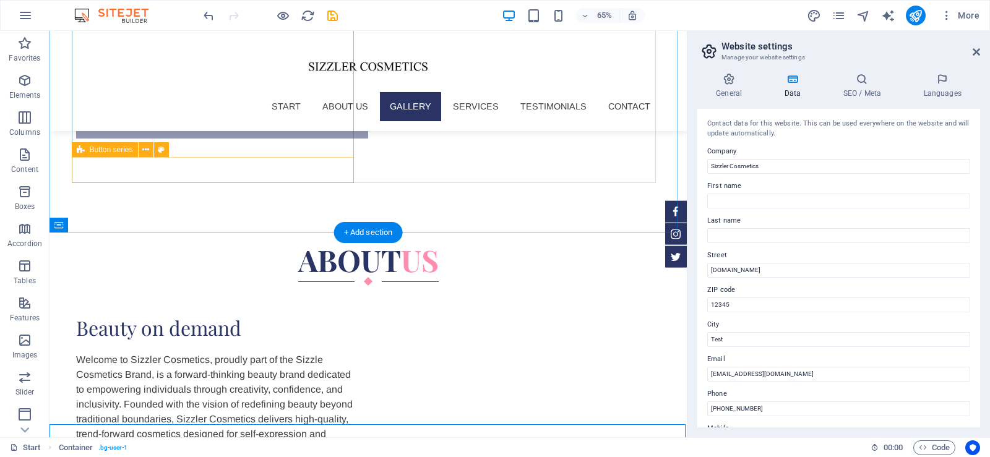
scroll to position [667, 0]
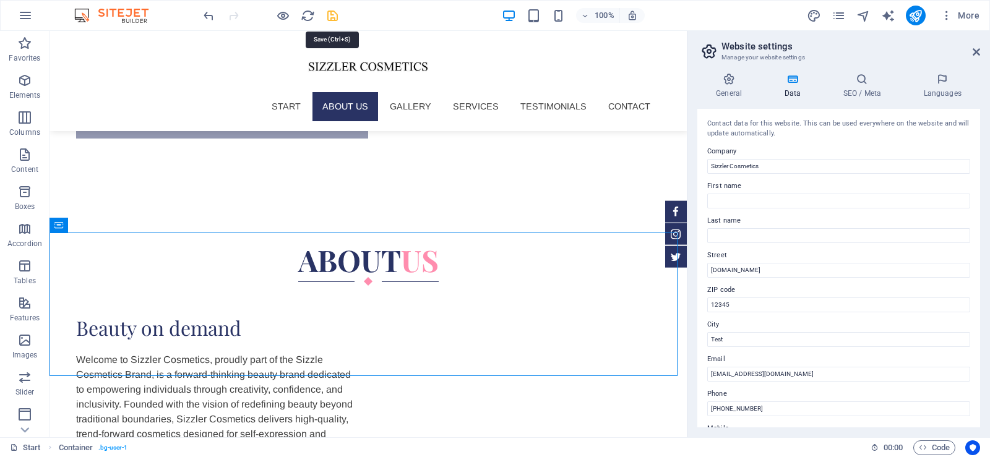
click at [335, 13] on icon "save" at bounding box center [333, 16] width 14 height 14
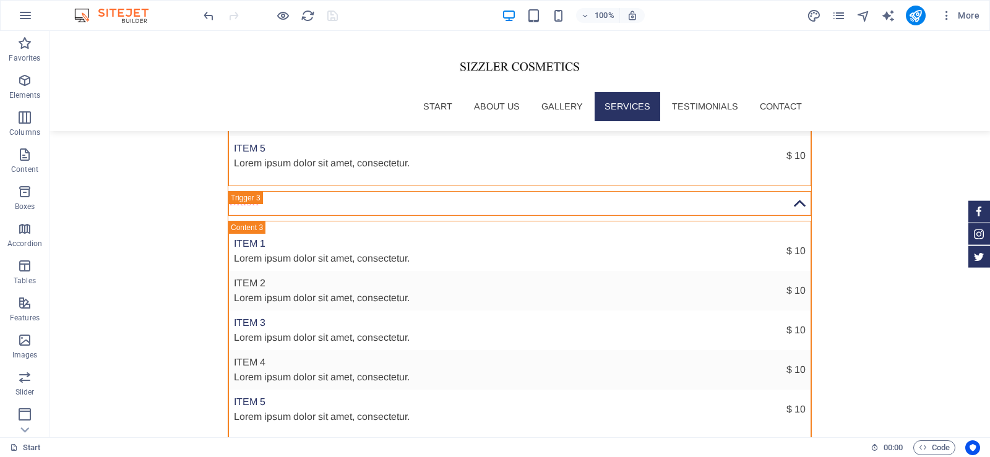
scroll to position [2324, 0]
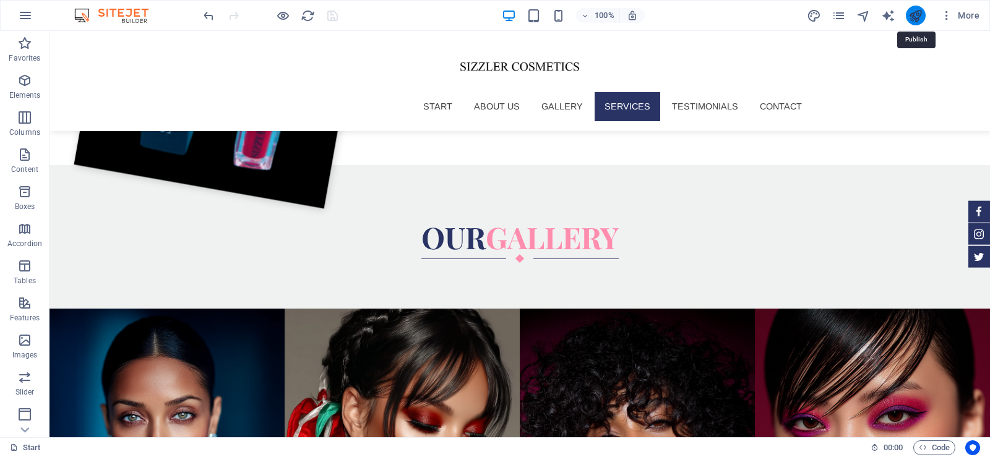
click at [913, 16] on icon "publish" at bounding box center [915, 16] width 14 height 14
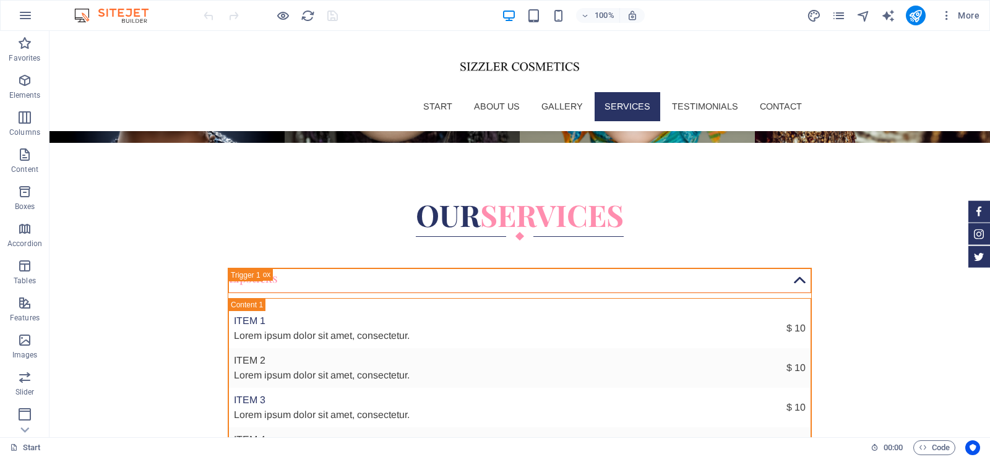
scroll to position [4129, 0]
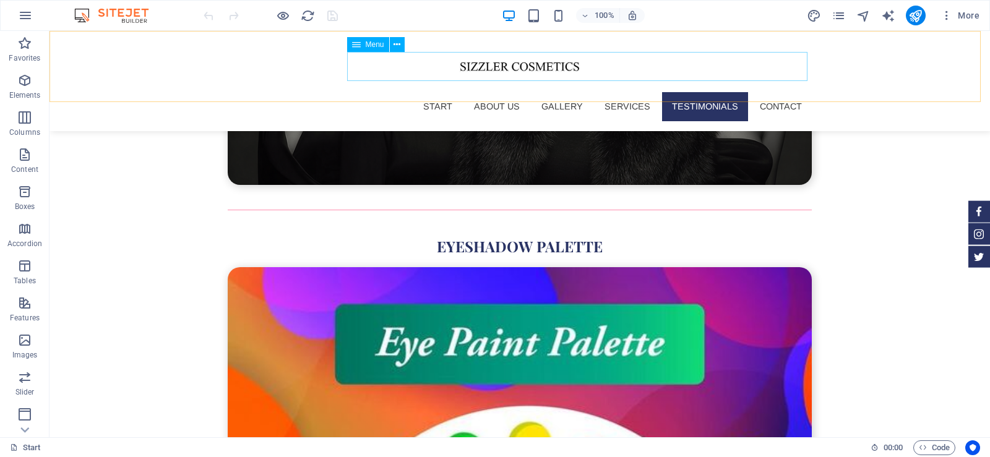
click at [495, 92] on nav "Start About us Gallery Services Testimonials Contact" at bounding box center [520, 106] width 584 height 28
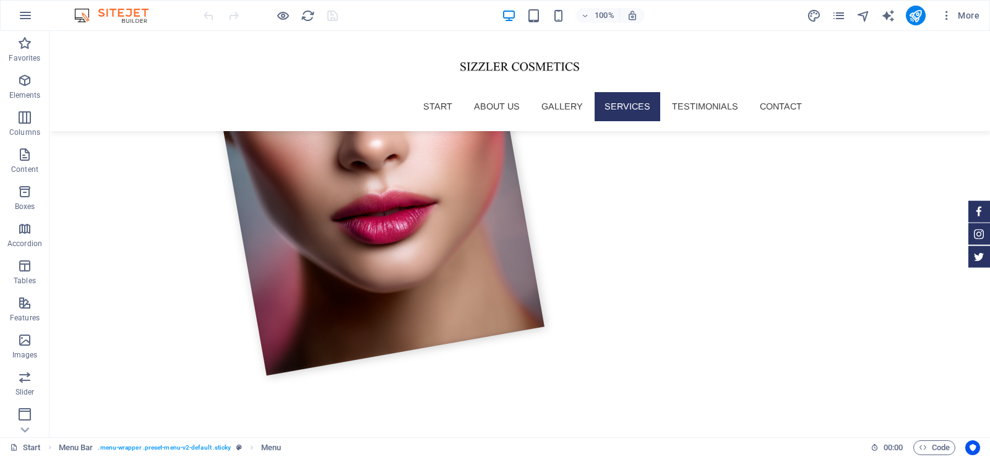
scroll to position [1615, 0]
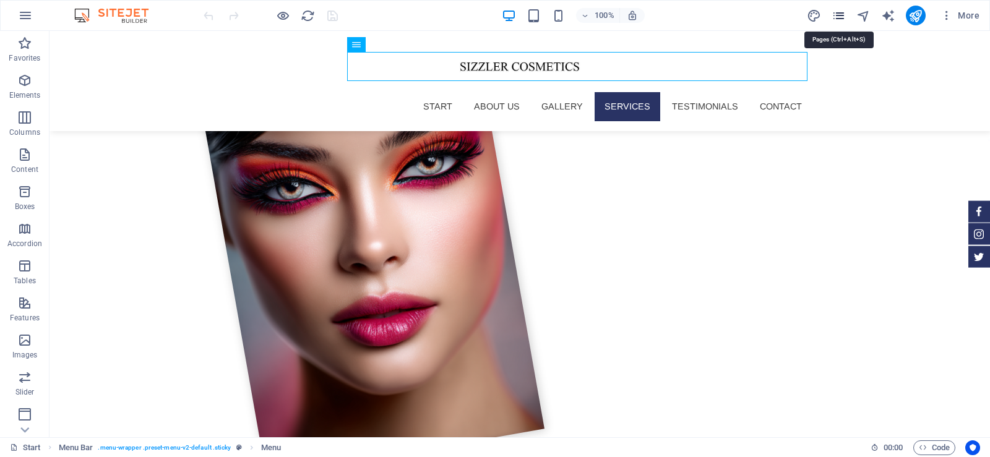
click at [837, 15] on icon "pages" at bounding box center [839, 16] width 14 height 14
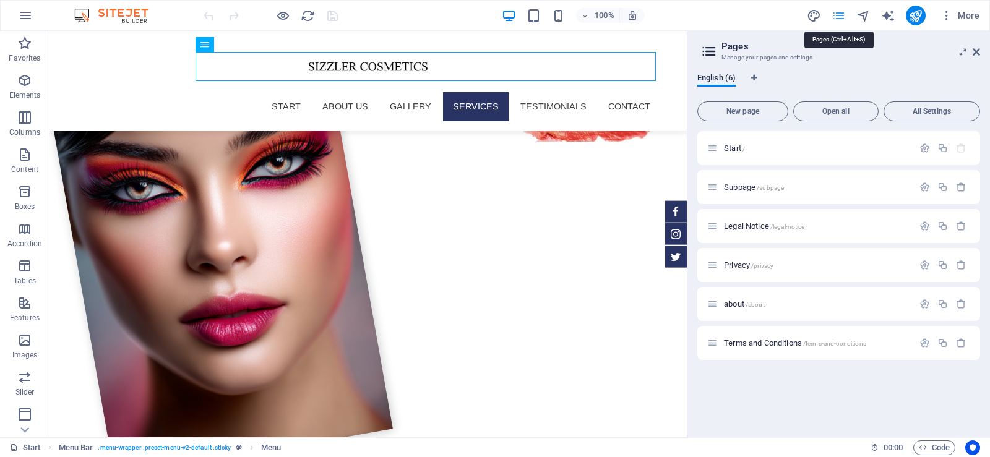
scroll to position [1464, 0]
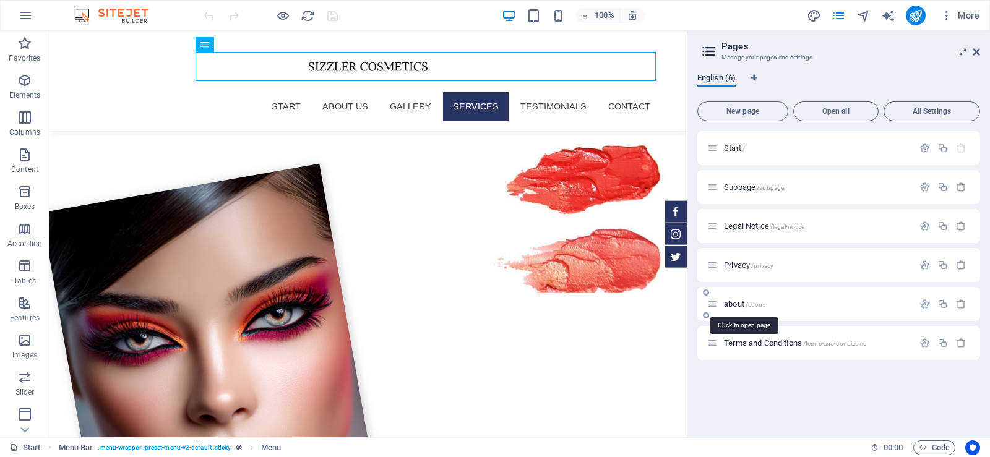
click at [744, 304] on span "about /about" at bounding box center [744, 304] width 41 height 9
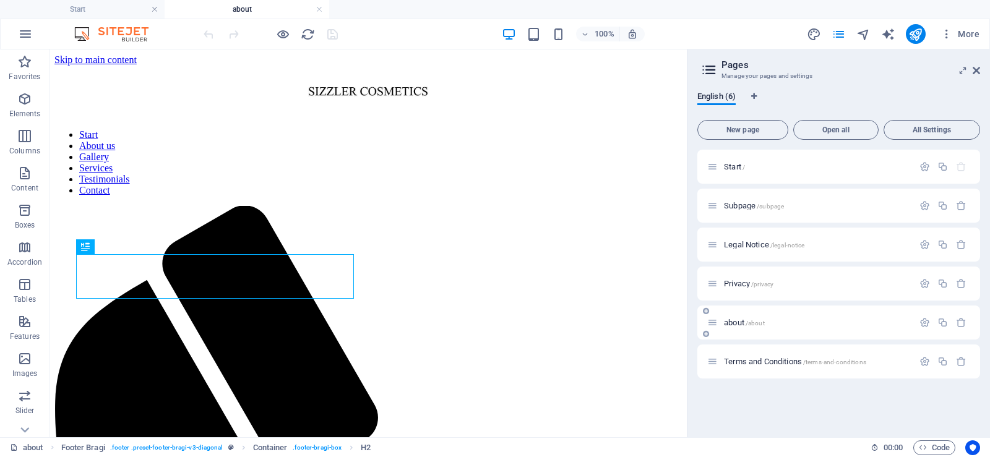
scroll to position [386, 0]
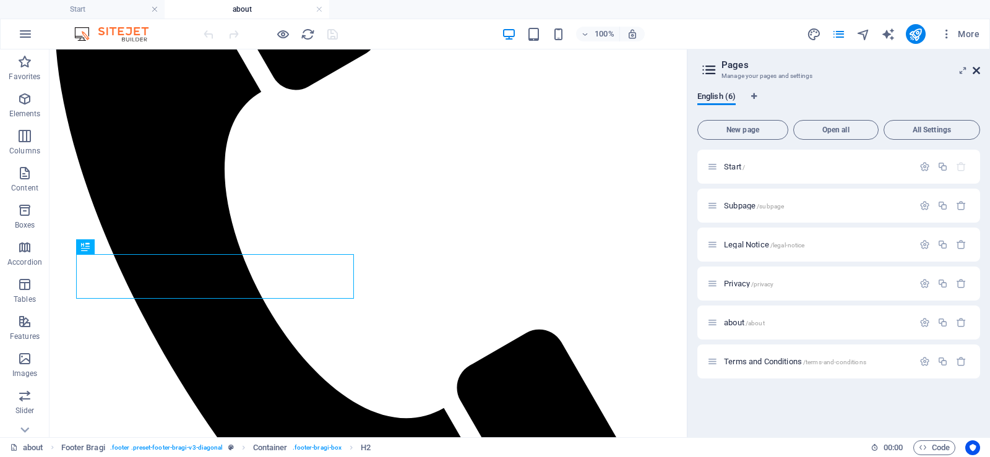
click at [977, 70] on icon at bounding box center [976, 71] width 7 height 10
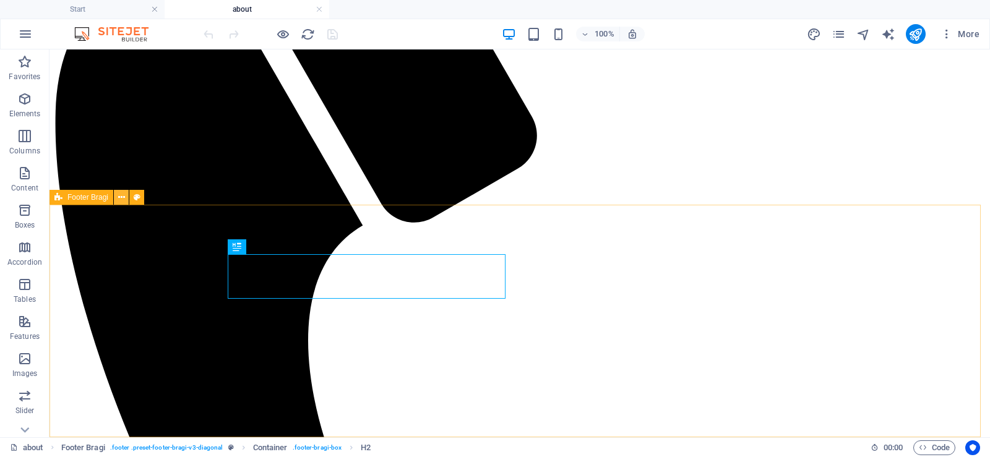
click at [121, 199] on icon at bounding box center [121, 197] width 7 height 13
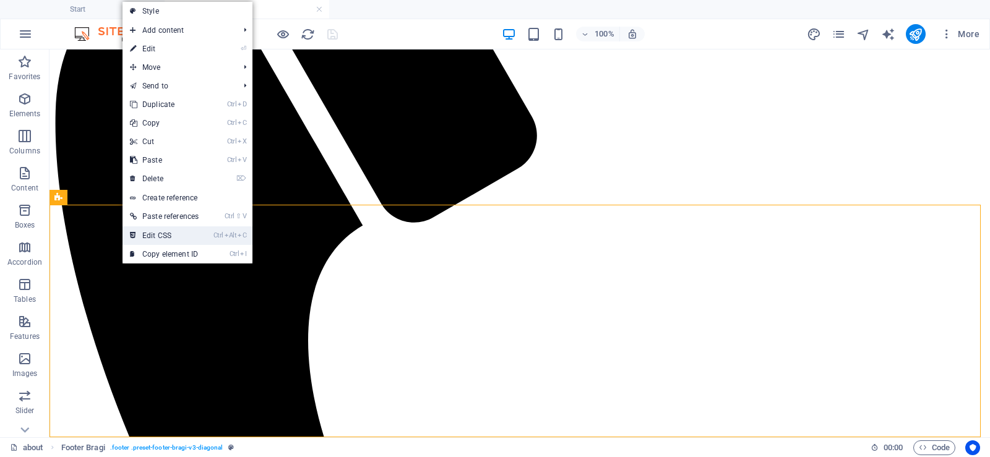
click at [189, 236] on link "Ctrl Alt C Edit CSS" at bounding box center [165, 235] width 84 height 19
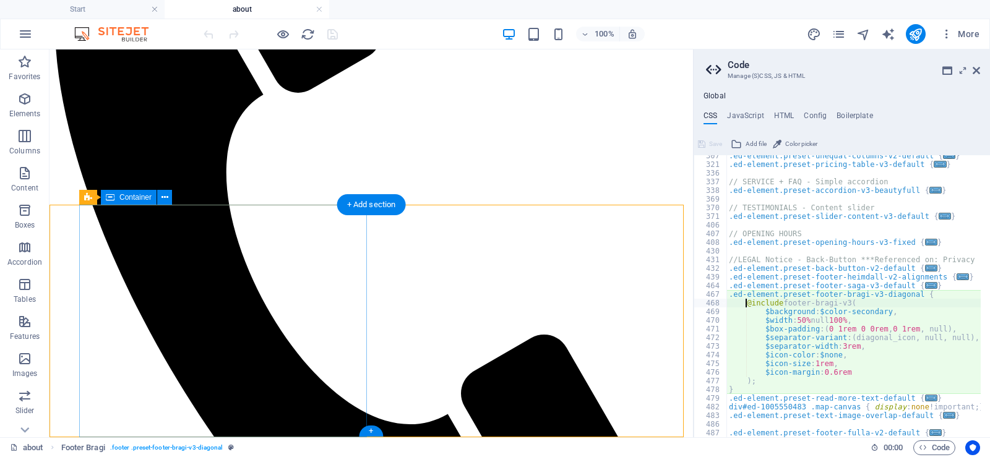
scroll to position [567, 0]
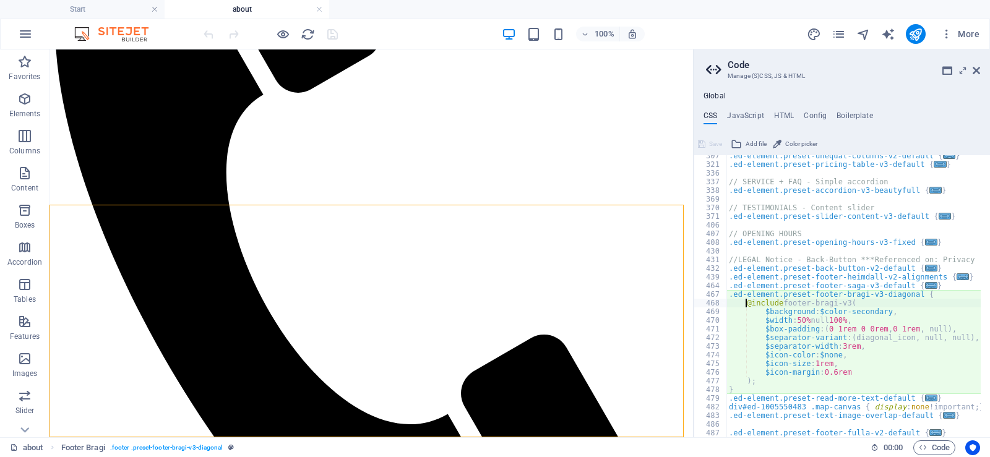
click at [914, 362] on div ".ed-element.preset-unequal-columns-v2-default { ... } .ed-element.preset-pricin…" at bounding box center [855, 302] width 259 height 300
type textarea ".ed-element.preset-text-image-overlap-default {"
type textarea "}"
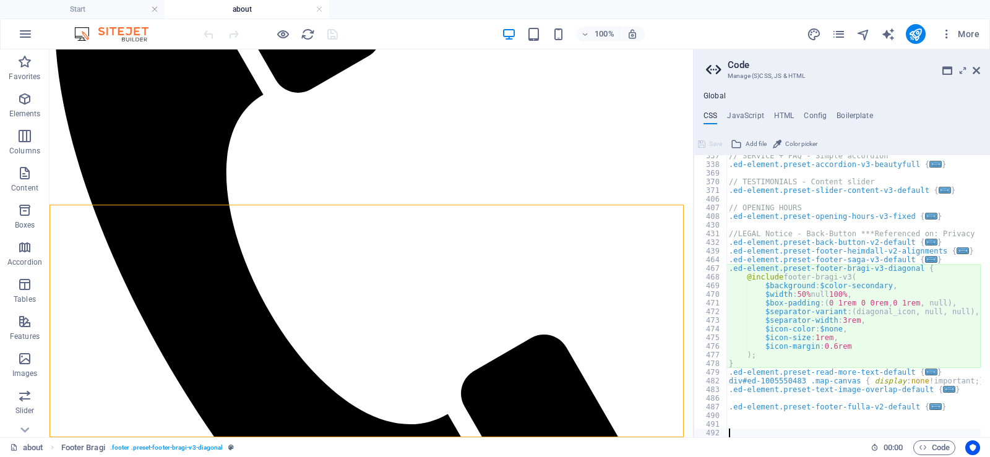
scroll to position [593, 0]
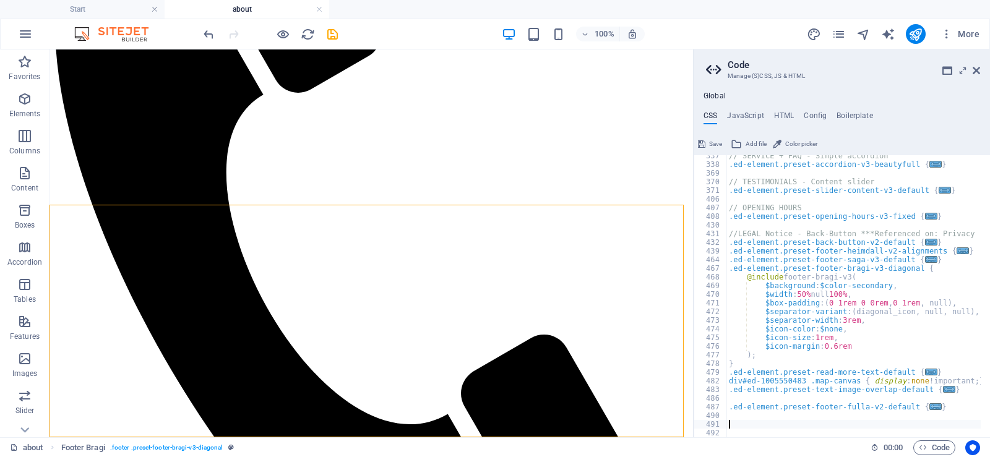
click at [739, 428] on div "// SERVICE + FAQ - Simple accordion .ed-element.preset-accordion-v3-beautyfull …" at bounding box center [853, 302] width 254 height 300
paste textarea "}"
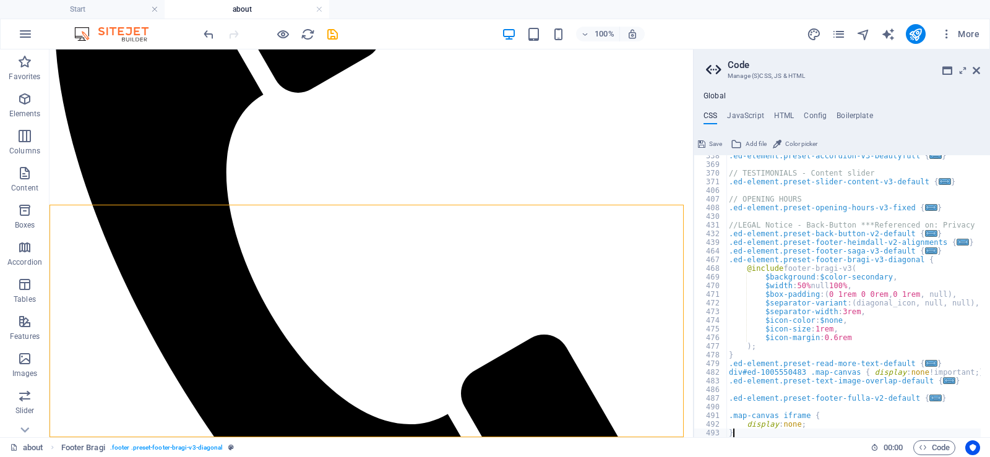
scroll to position [601, 0]
click at [800, 426] on div ".ed-element.preset-accordion-v3-beautyfull { ... } // TESTIMONIALS - Content sl…" at bounding box center [853, 302] width 254 height 300
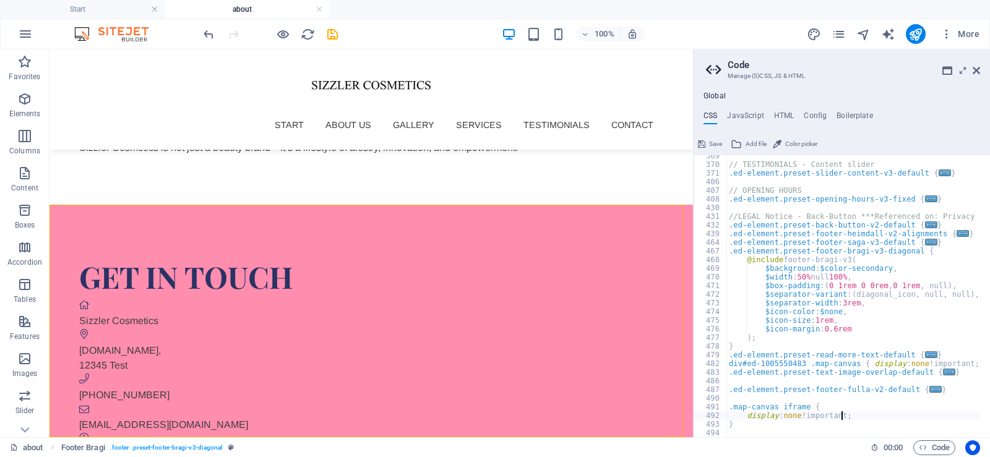
scroll to position [610, 0]
type textarea "display: none!important;"
click at [334, 30] on icon "save" at bounding box center [333, 34] width 14 height 14
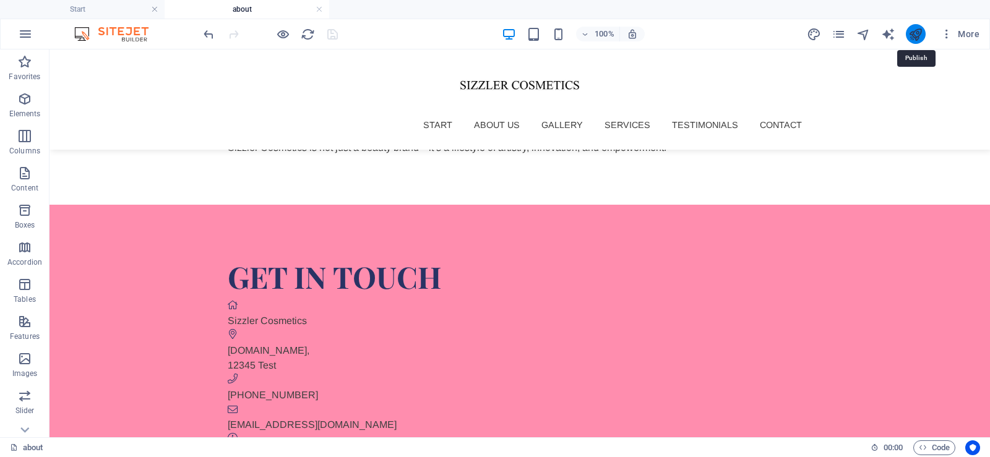
click at [917, 32] on icon "publish" at bounding box center [915, 34] width 14 height 14
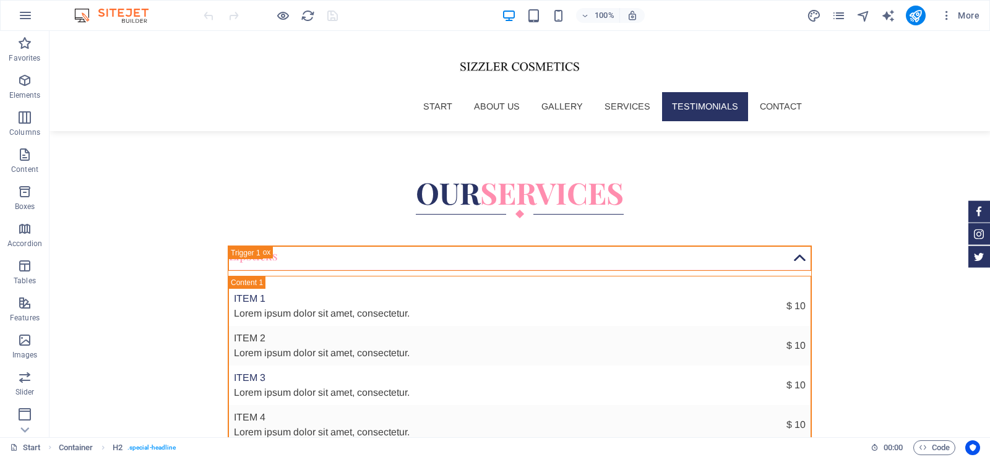
scroll to position [4129, 0]
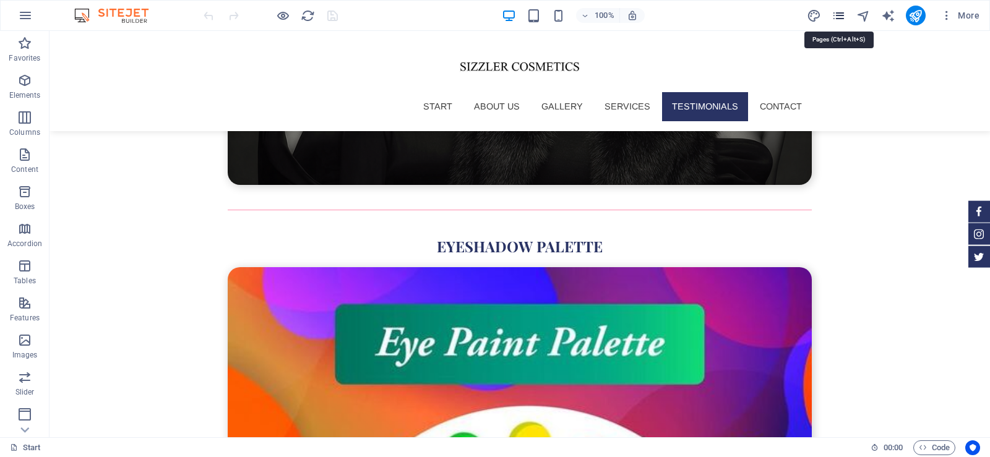
click at [841, 13] on icon "pages" at bounding box center [839, 16] width 14 height 14
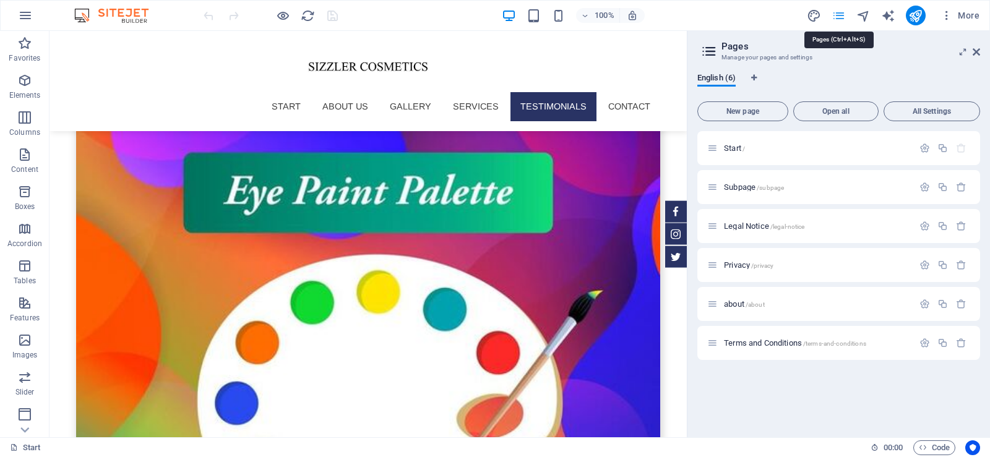
scroll to position [3977, 0]
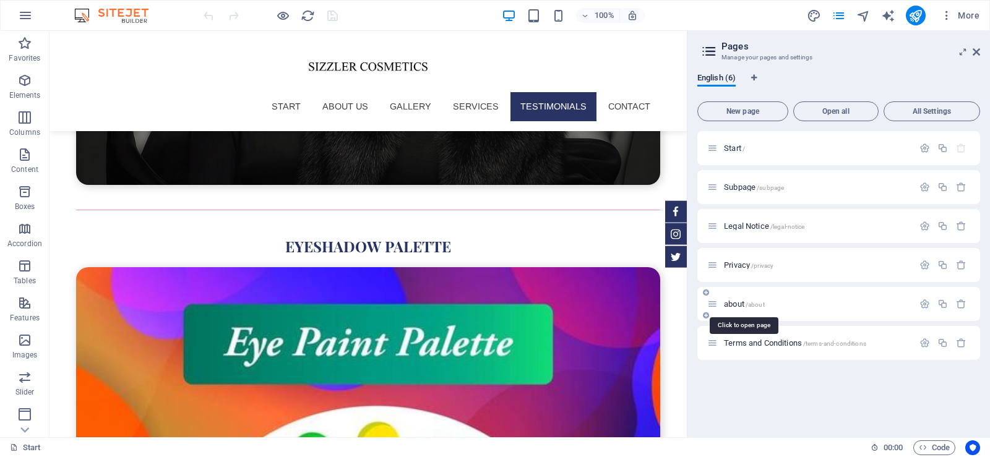
click at [736, 300] on span "about /about" at bounding box center [744, 304] width 41 height 9
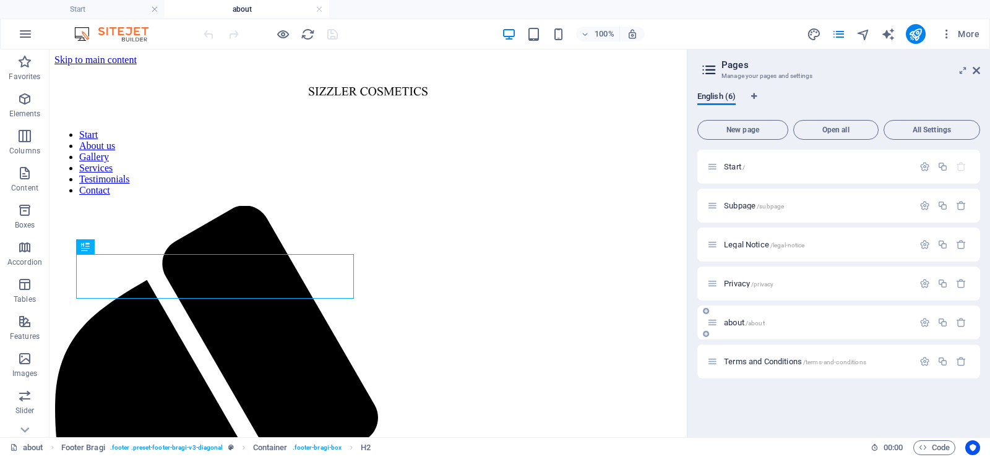
scroll to position [386, 0]
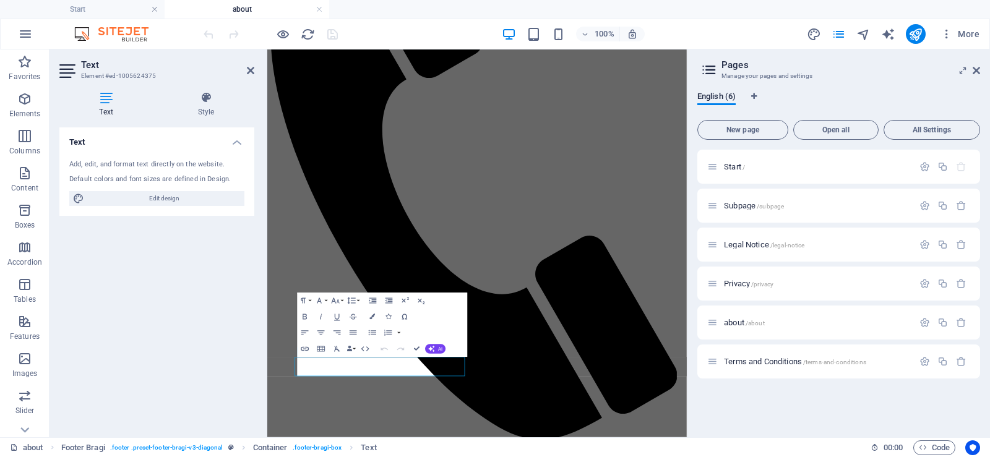
scroll to position [177, 0]
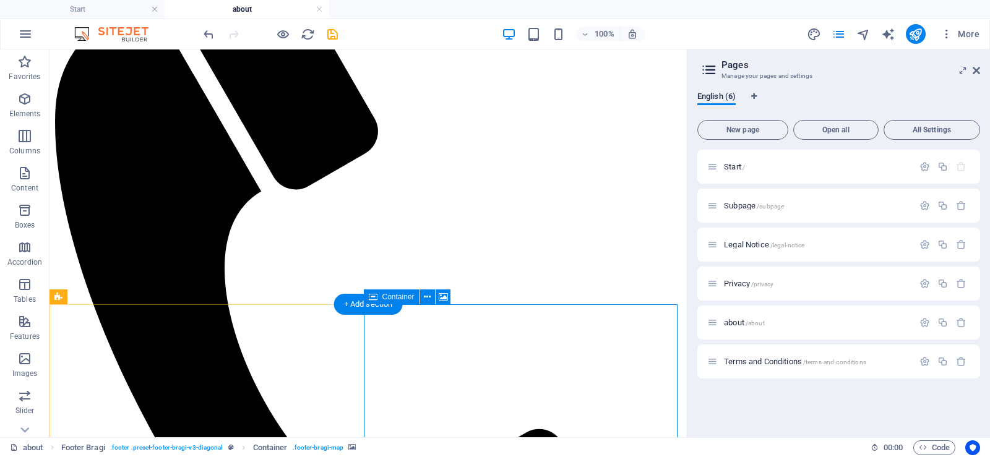
scroll to position [371, 0]
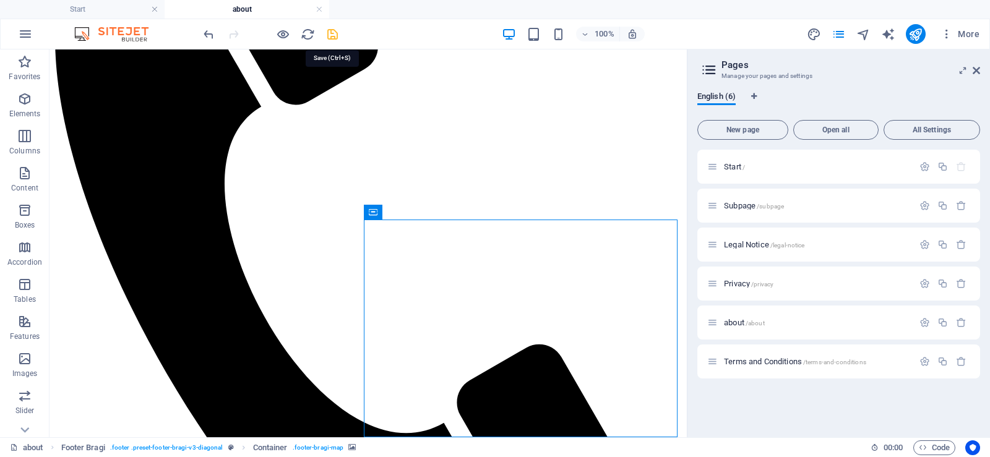
click at [333, 33] on icon "save" at bounding box center [333, 34] width 14 height 14
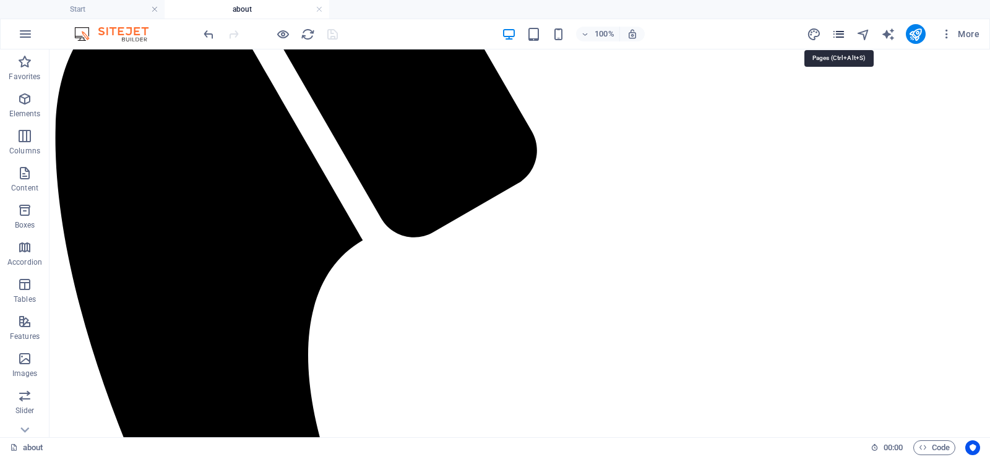
click at [839, 37] on icon "pages" at bounding box center [839, 34] width 14 height 14
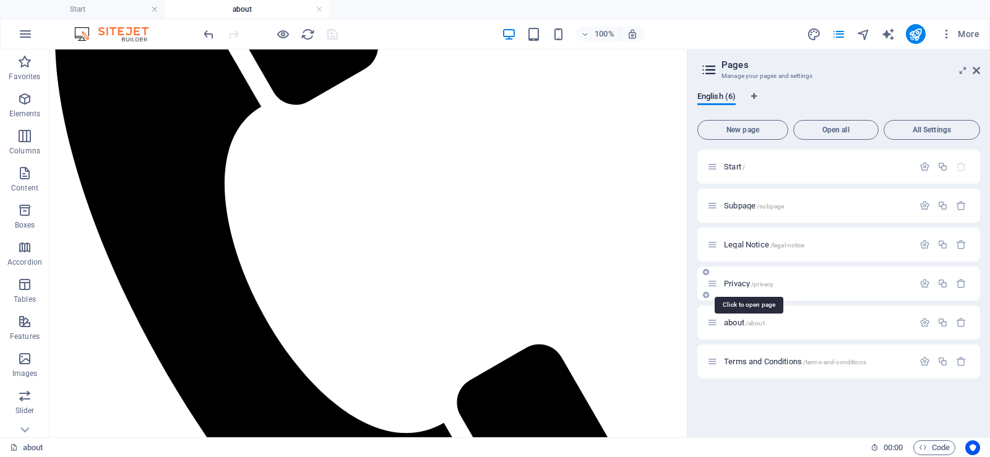
click at [739, 280] on span "Privacy /privacy" at bounding box center [749, 283] width 50 height 9
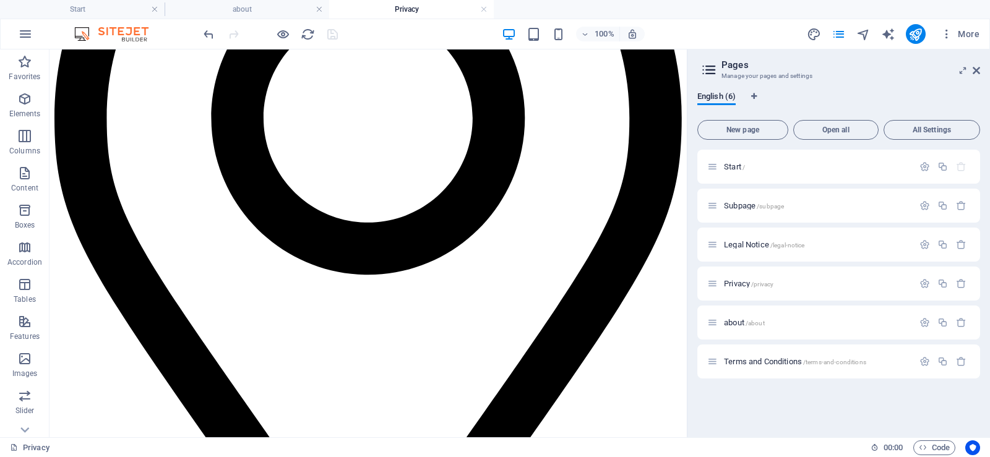
scroll to position [3390, 0]
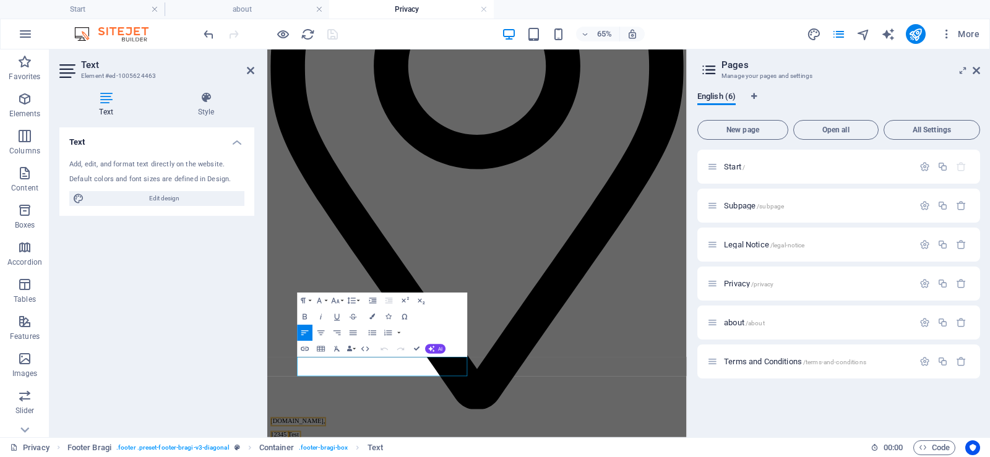
scroll to position [3181, 0]
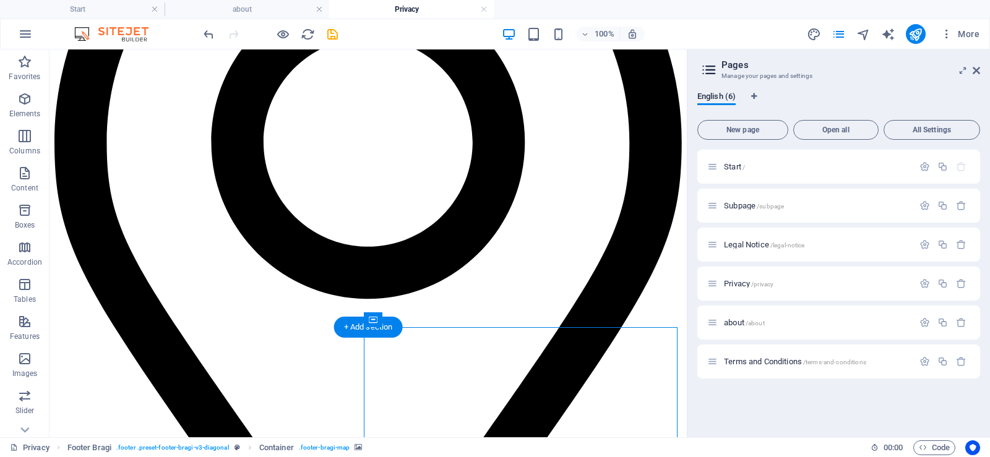
scroll to position [3375, 0]
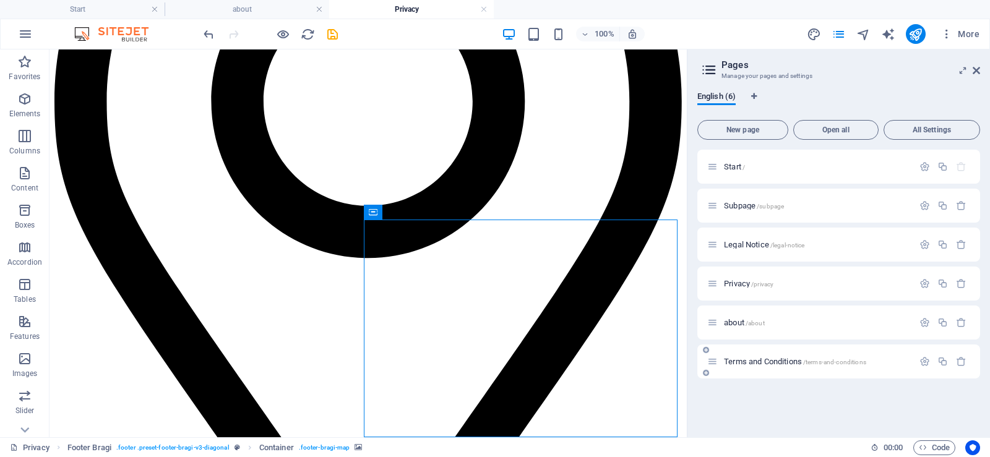
click at [786, 362] on span "Terms and Conditions /terms-and-conditions" at bounding box center [795, 361] width 142 height 9
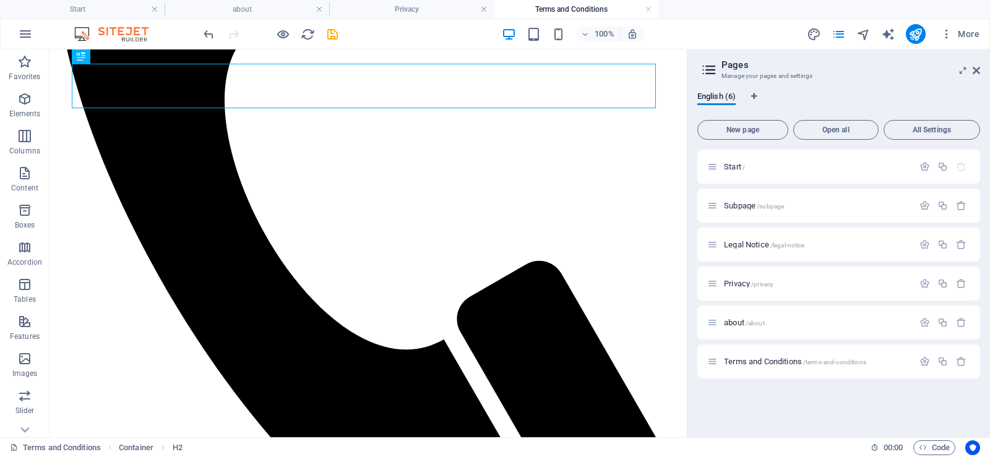
scroll to position [555, 0]
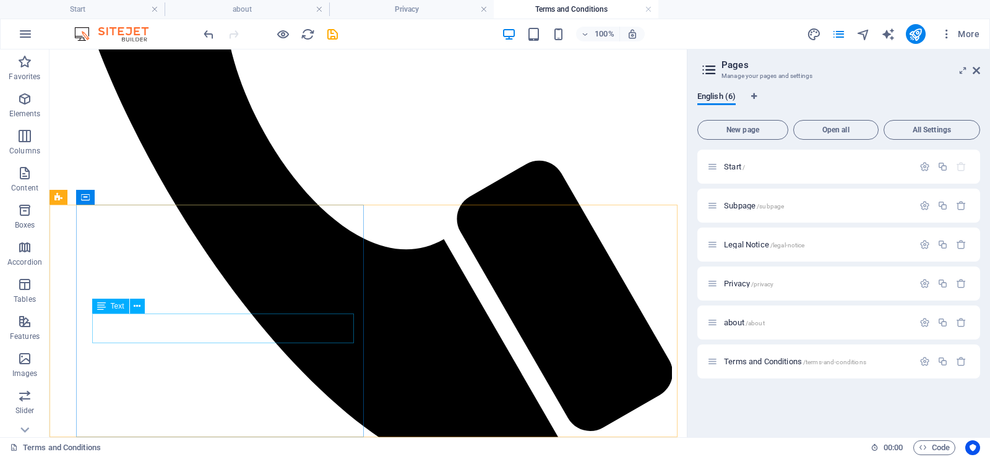
click at [116, 306] on span "Text" at bounding box center [118, 306] width 14 height 7
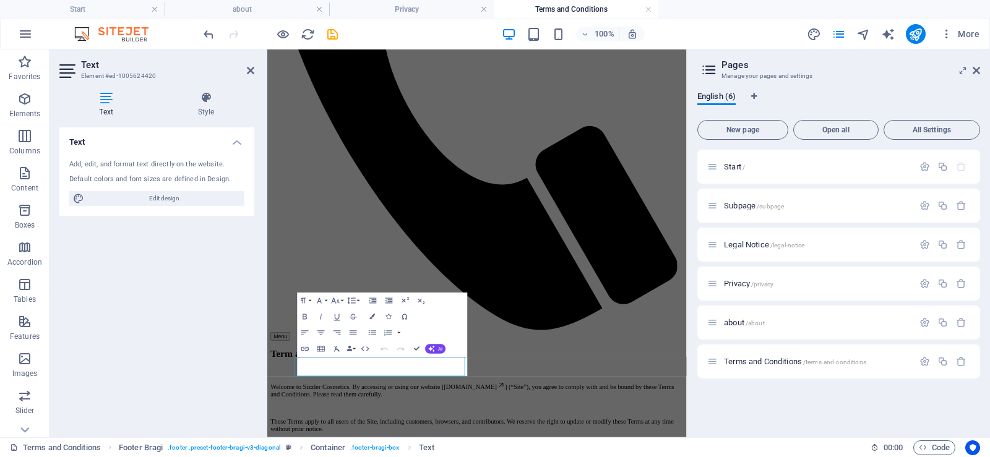
scroll to position [346, 0]
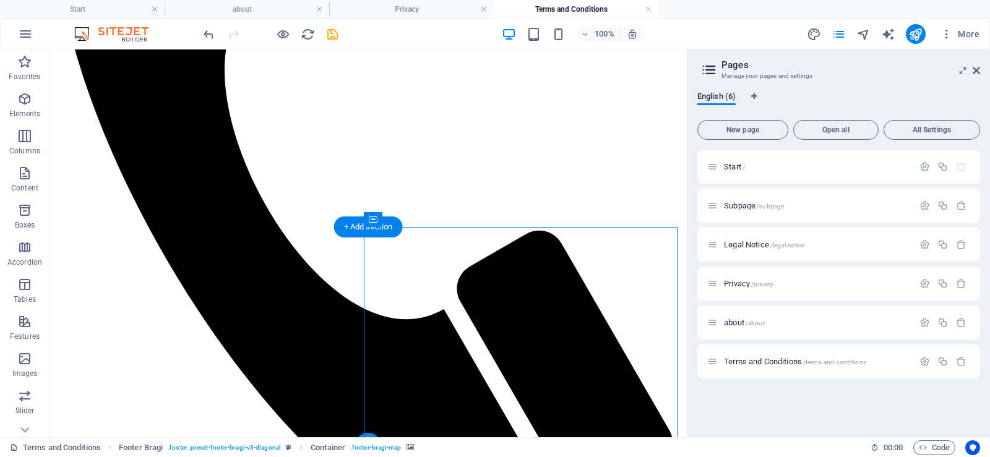
scroll to position [540, 0]
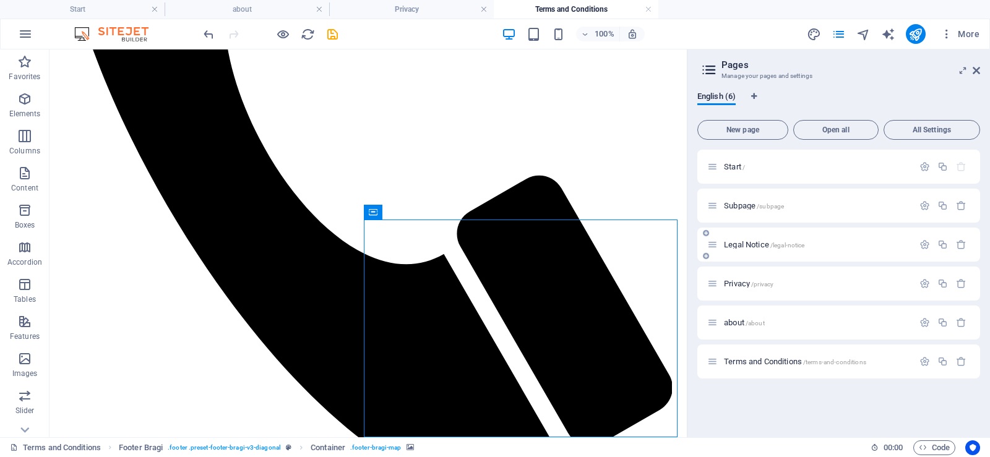
click at [812, 244] on p "Legal Notice /legal-notice" at bounding box center [817, 245] width 186 height 8
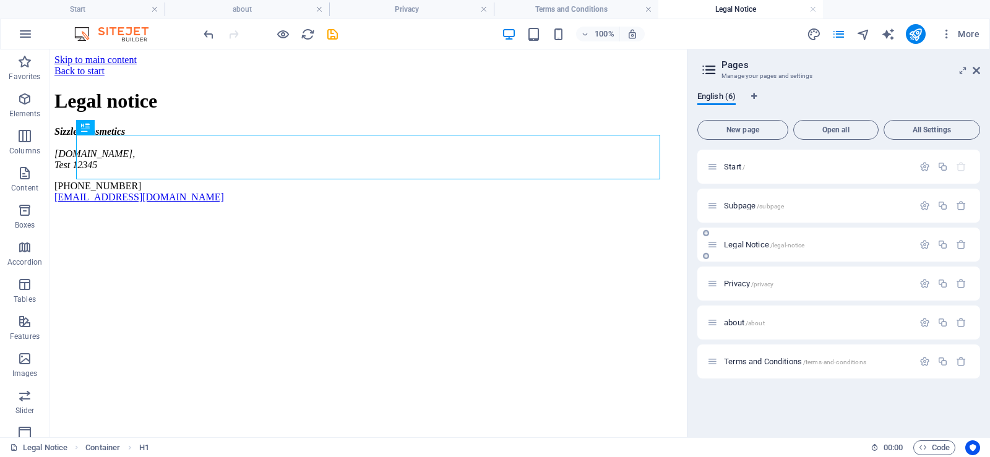
scroll to position [0, 0]
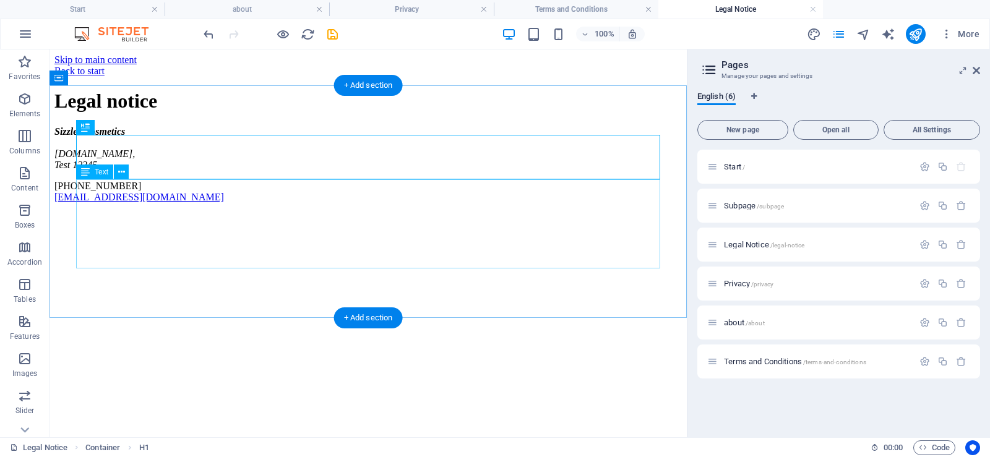
click at [152, 203] on div "Sizzler Cosmetics [DOMAIN_NAME] , Test 12345 [PHONE_NUMBER] [EMAIL_ADDRESS][DOM…" at bounding box center [367, 164] width 627 height 77
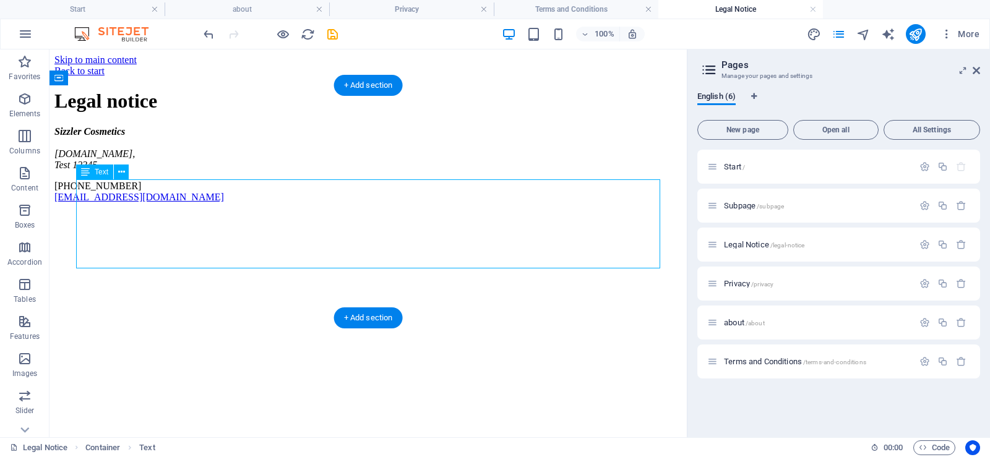
click at [124, 203] on div "Sizzler Cosmetics [DOMAIN_NAME] , Test 12345 [PHONE_NUMBER] [EMAIL_ADDRESS][DOM…" at bounding box center [367, 164] width 627 height 77
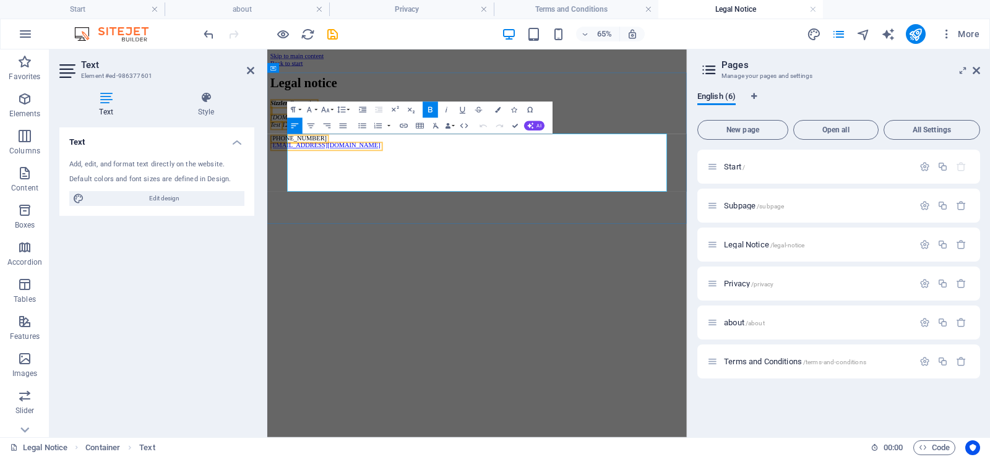
click at [356, 171] on address "Sizzler Cosmetics [DOMAIN_NAME] , Test 12345" at bounding box center [590, 148] width 636 height 45
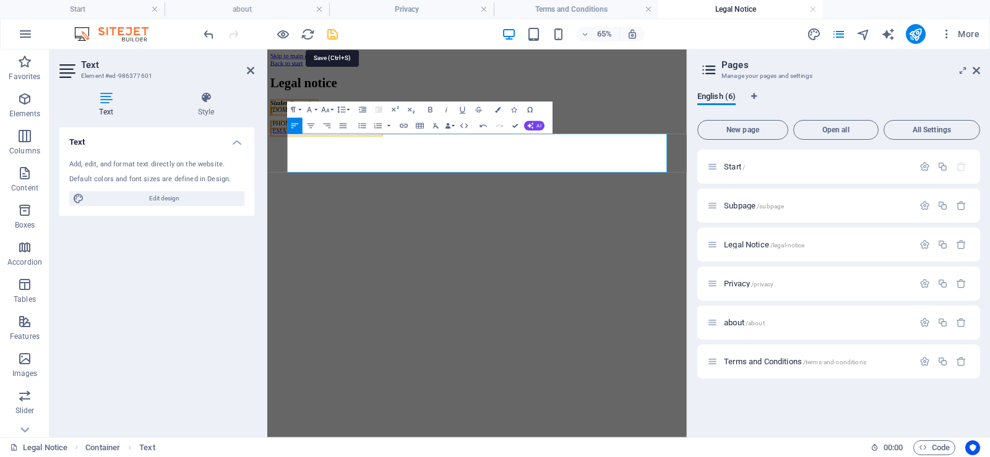
click at [332, 32] on icon "save" at bounding box center [333, 34] width 14 height 14
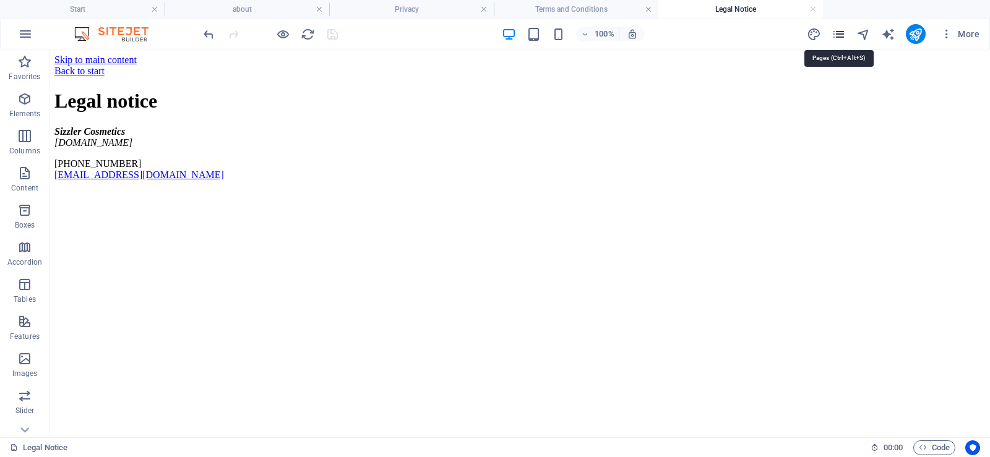
click at [840, 27] on icon "pages" at bounding box center [839, 34] width 14 height 14
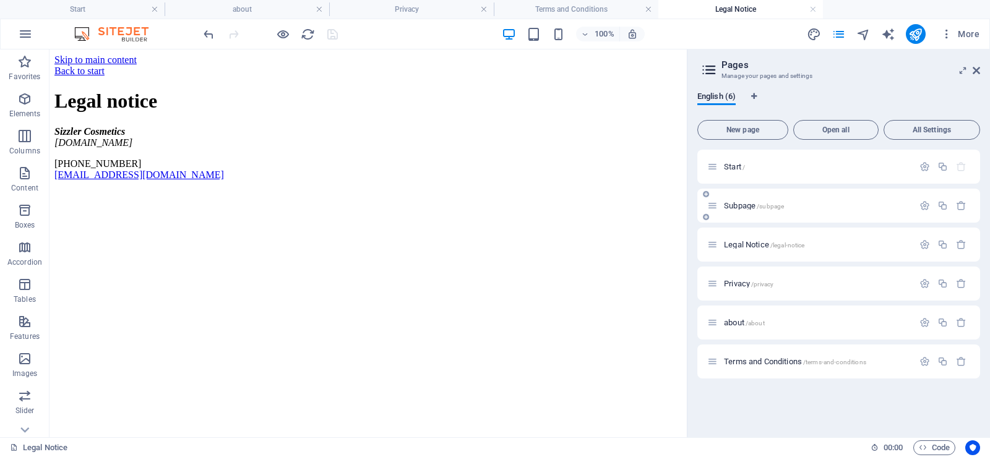
click at [804, 200] on div "Subpage /subpage" at bounding box center [810, 206] width 206 height 14
click at [798, 246] on span "/legal-notice" at bounding box center [787, 245] width 35 height 7
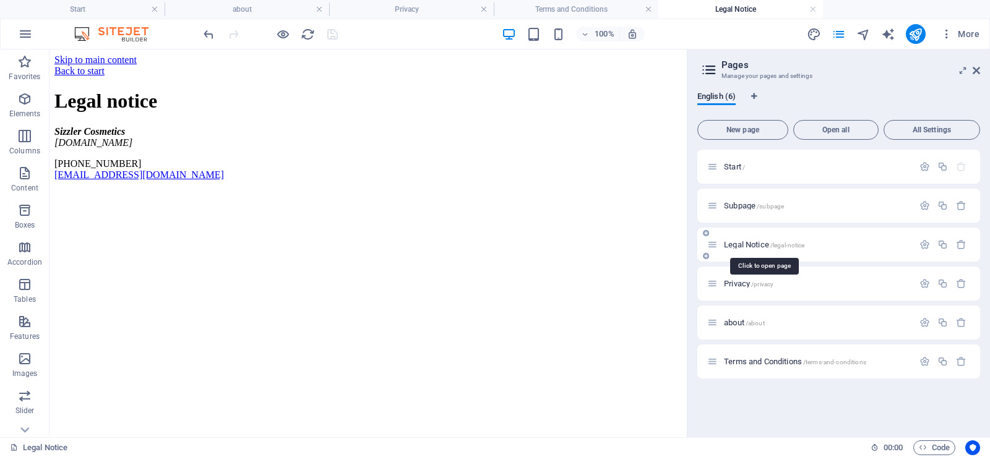
click at [749, 246] on span "Legal Notice /legal-notice" at bounding box center [764, 244] width 80 height 9
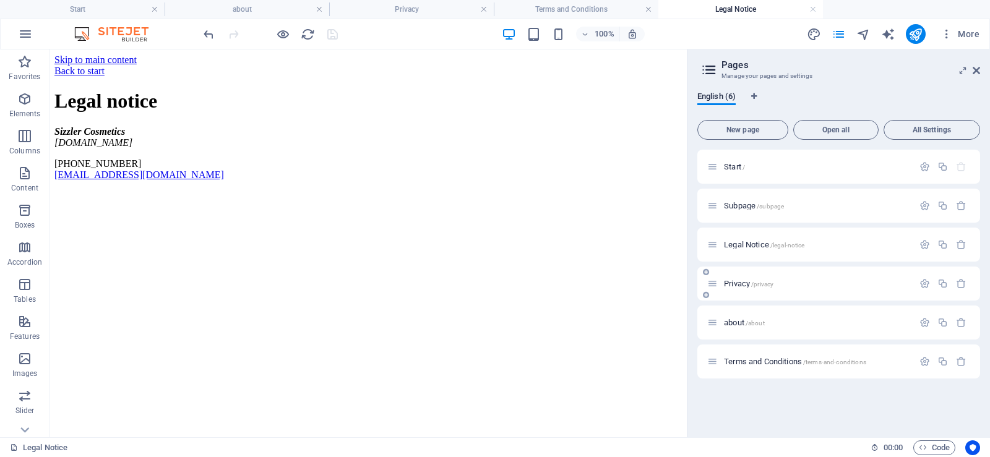
click at [778, 286] on p "Privacy /privacy" at bounding box center [817, 284] width 186 height 8
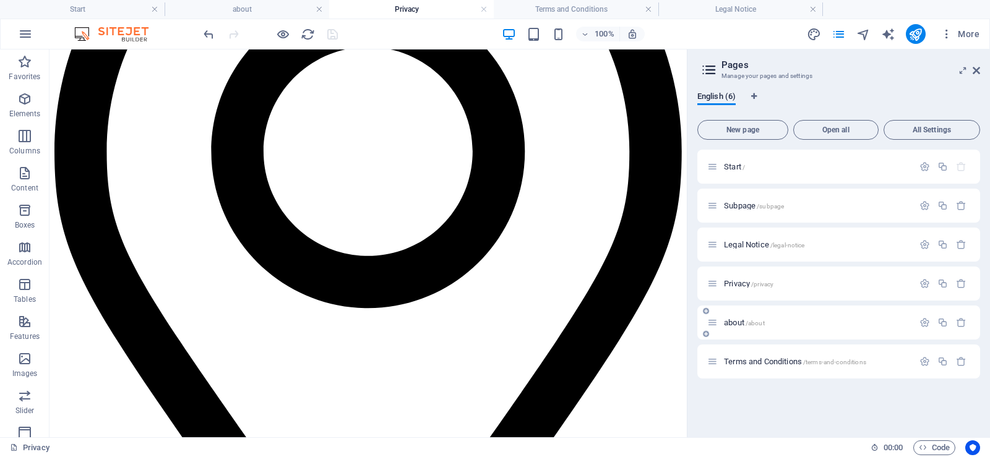
click at [779, 327] on div "about /about" at bounding box center [810, 323] width 206 height 14
click at [761, 324] on span "/about" at bounding box center [755, 323] width 19 height 7
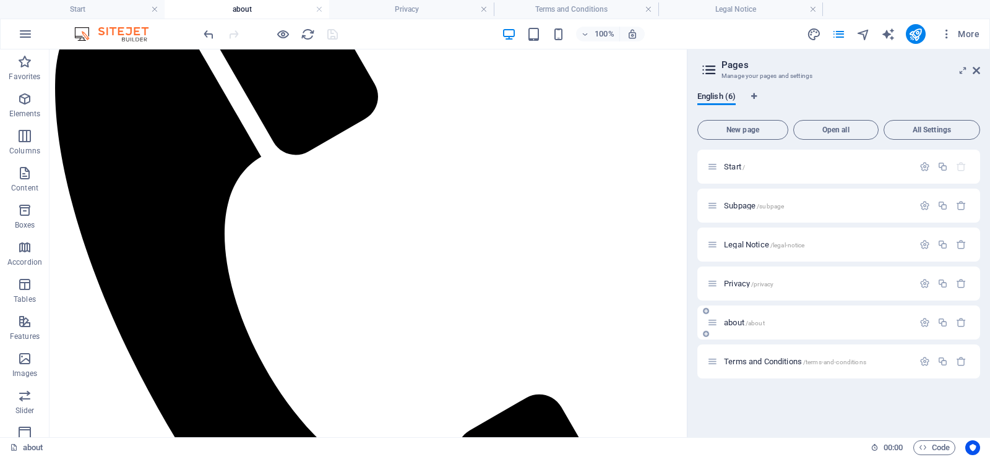
scroll to position [0, 0]
click at [918, 31] on icon "publish" at bounding box center [915, 34] width 14 height 14
